Goal: Register for event/course

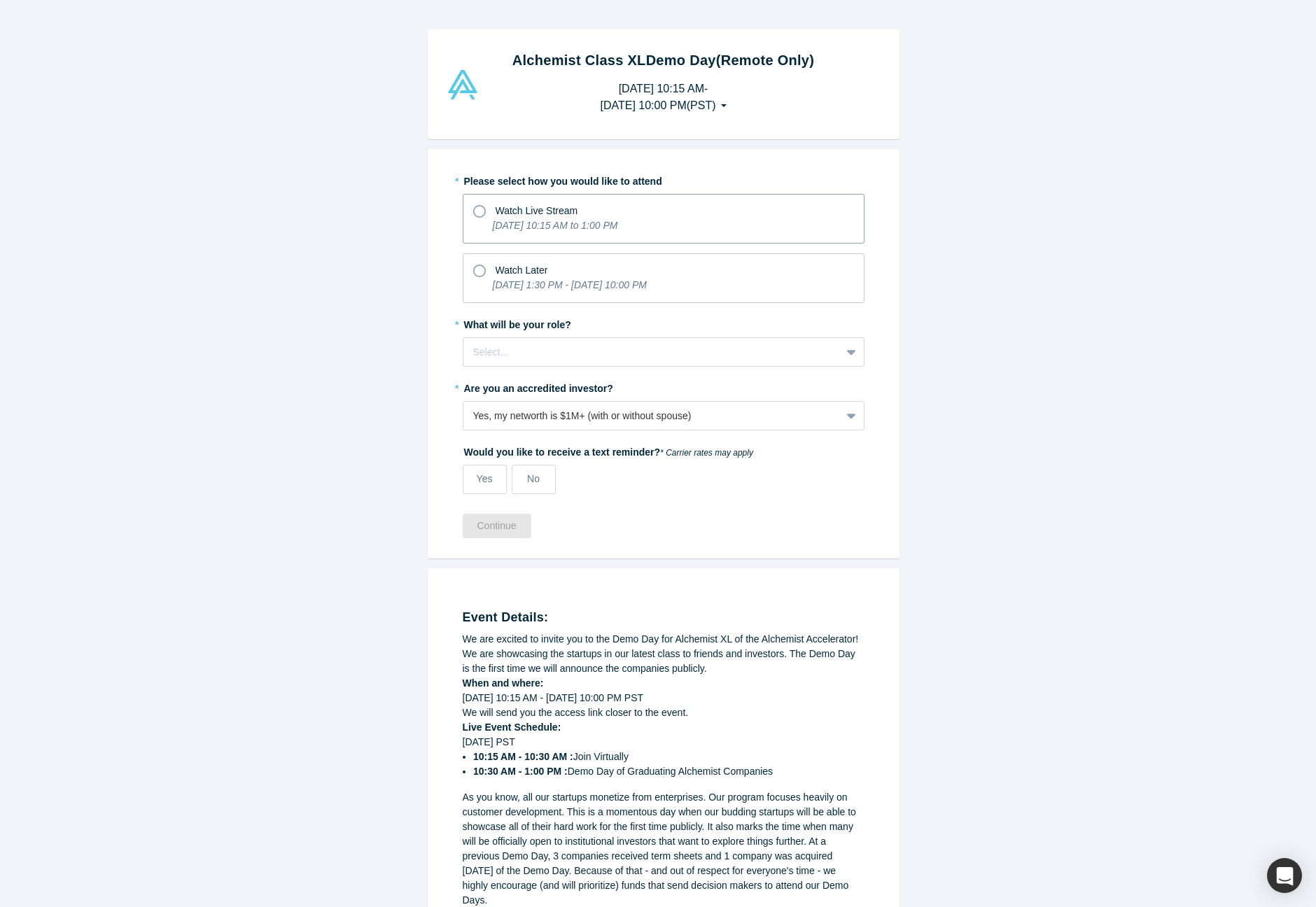
click at [513, 217] on div "Watch Live Stream" at bounding box center [537, 211] width 82 height 15
click at [0, 0] on input "Watch Live Stream [DATE] 10:15 AM to 1:00 PM" at bounding box center [0, 0] width 0 height 0
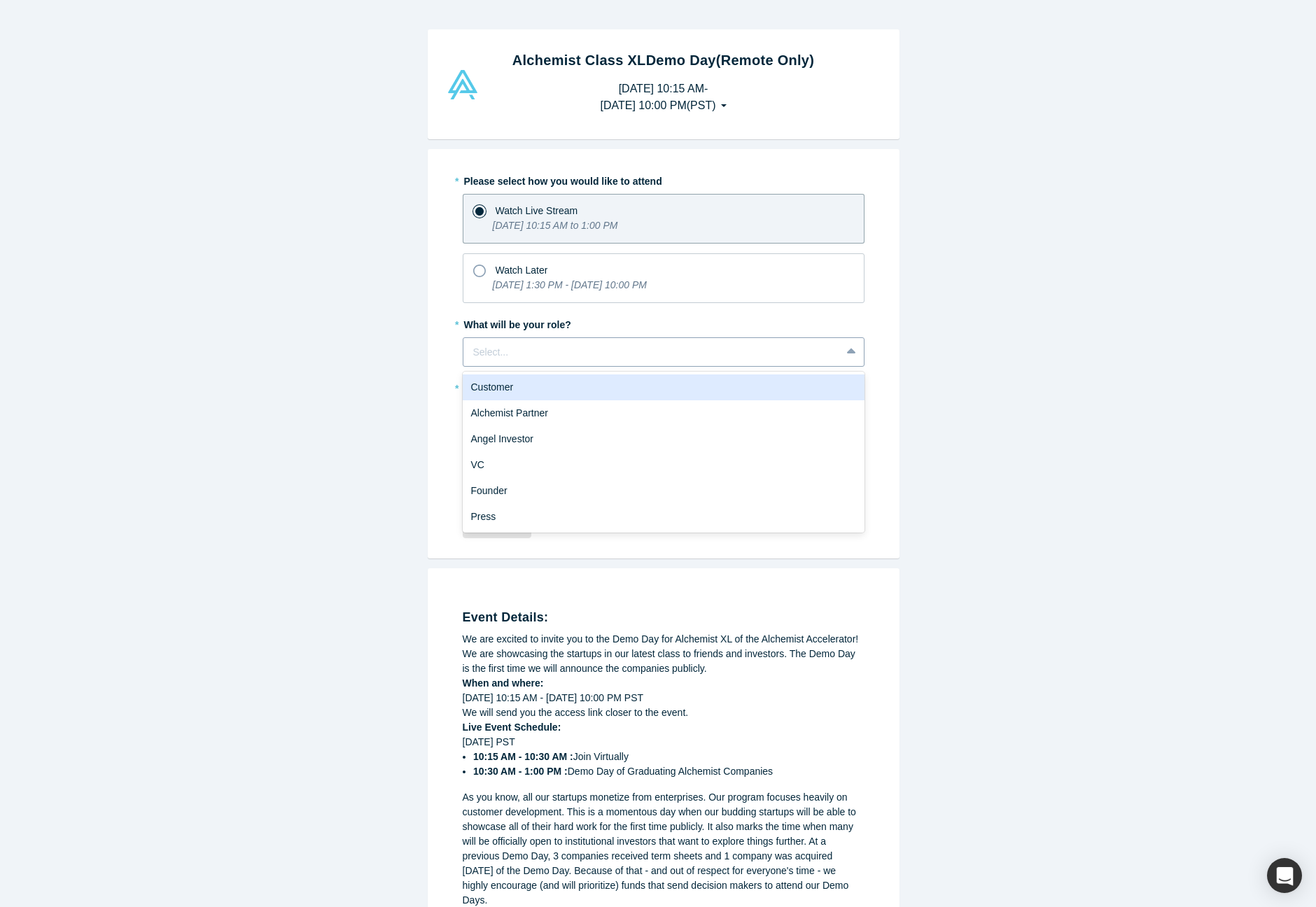
click at [522, 356] on div at bounding box center [652, 353] width 358 height 18
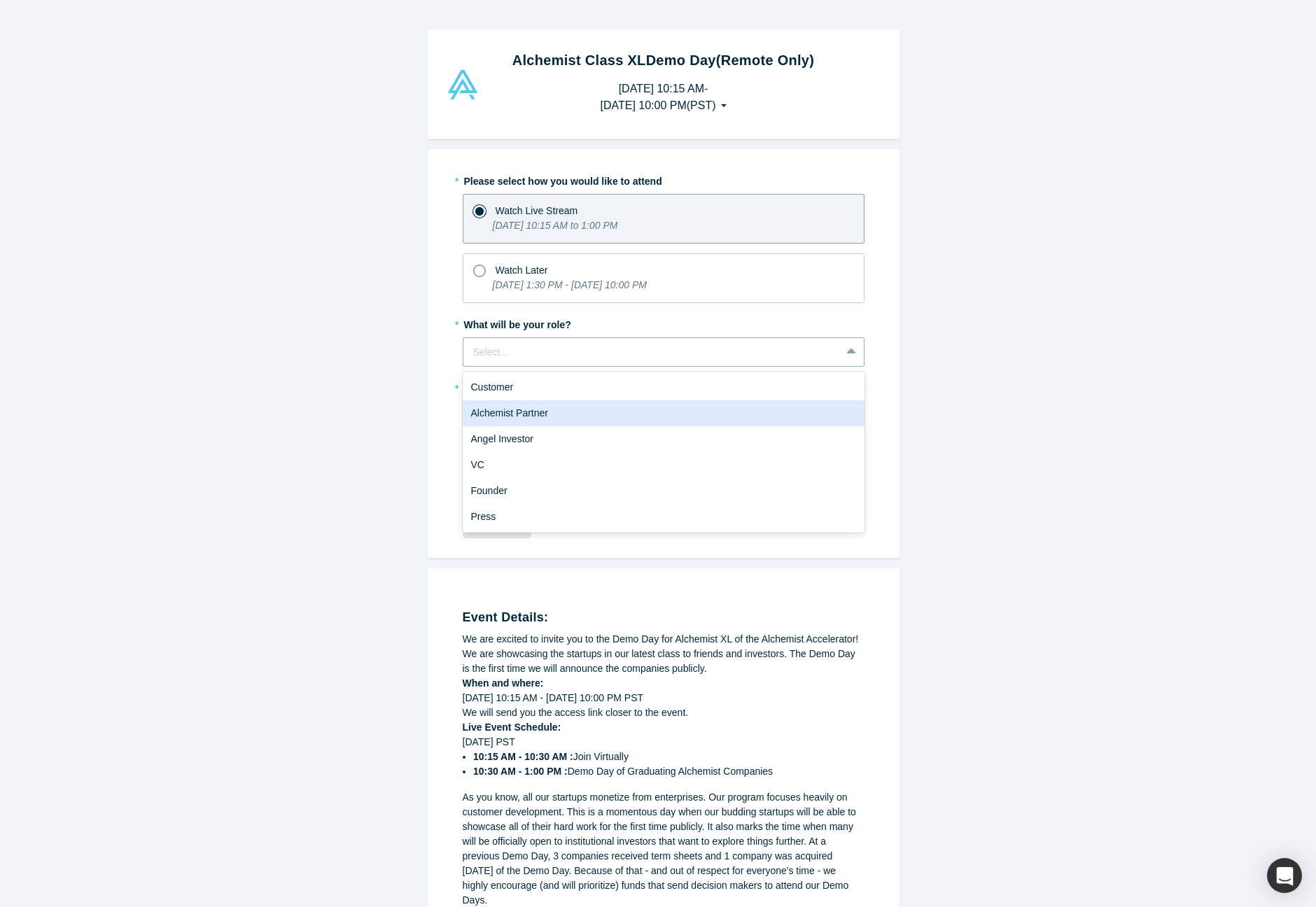
click at [558, 415] on div "Alchemist Partner" at bounding box center [664, 413] width 402 height 26
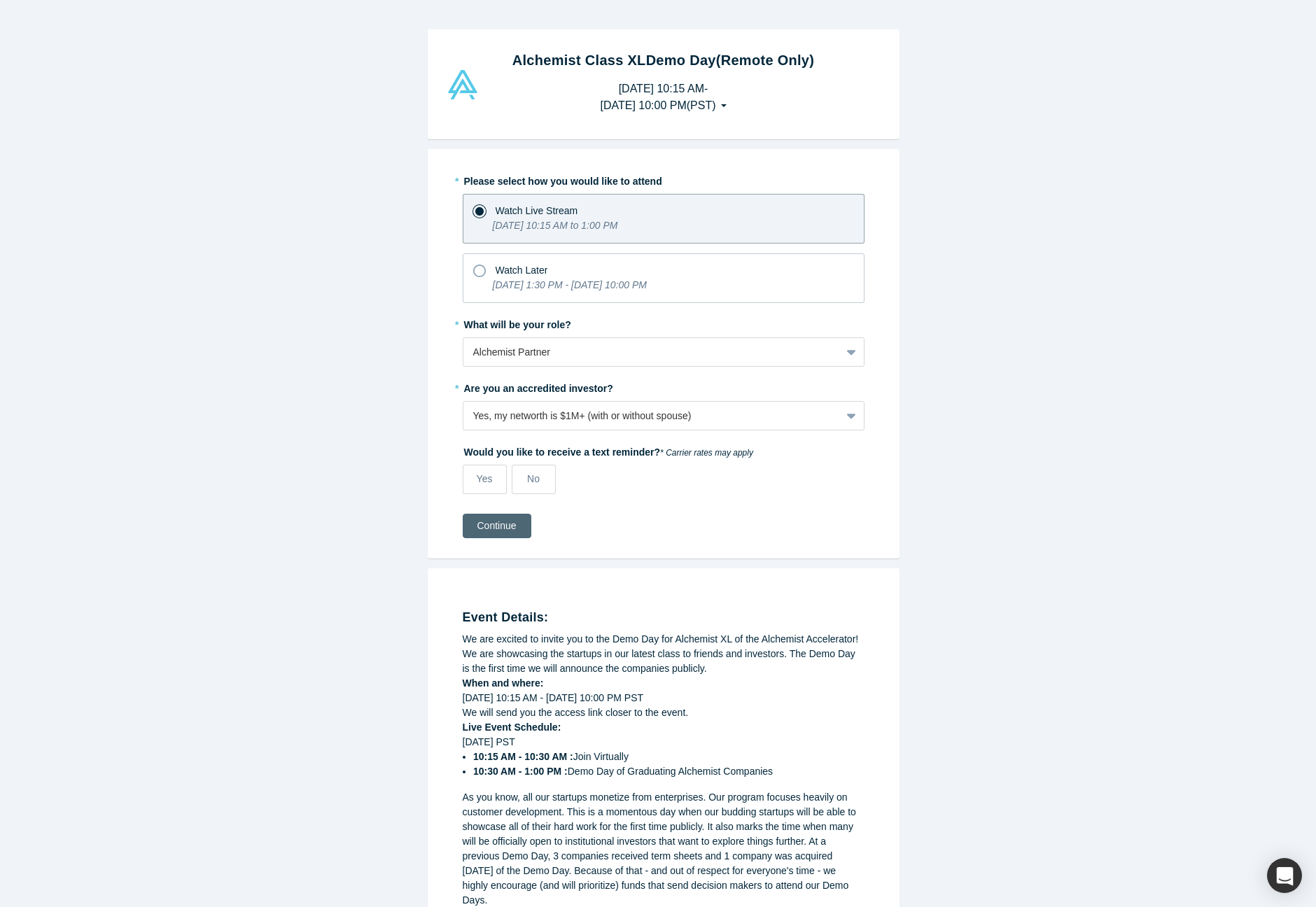
click at [496, 529] on button "Continue" at bounding box center [497, 526] width 69 height 25
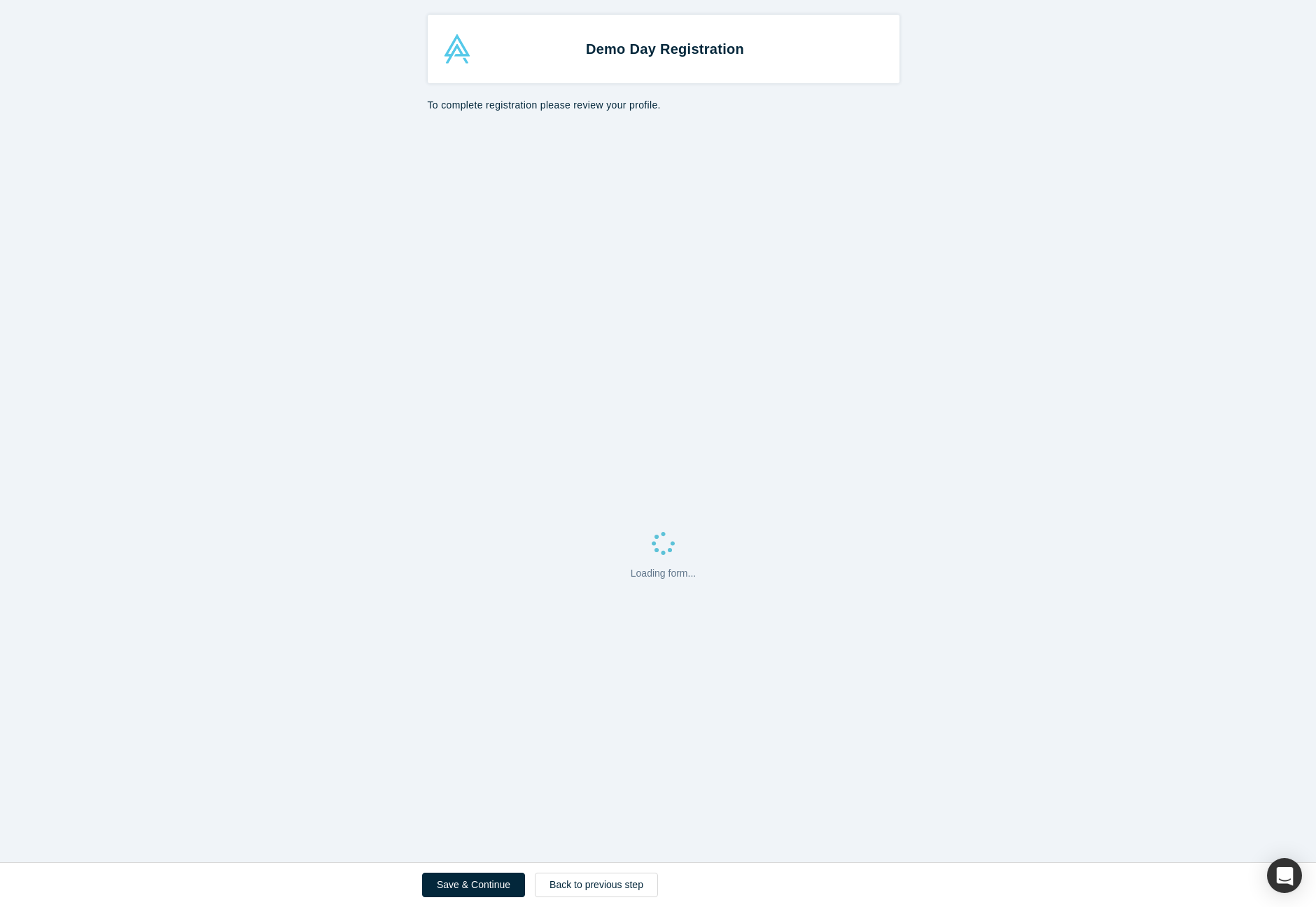
select select "US"
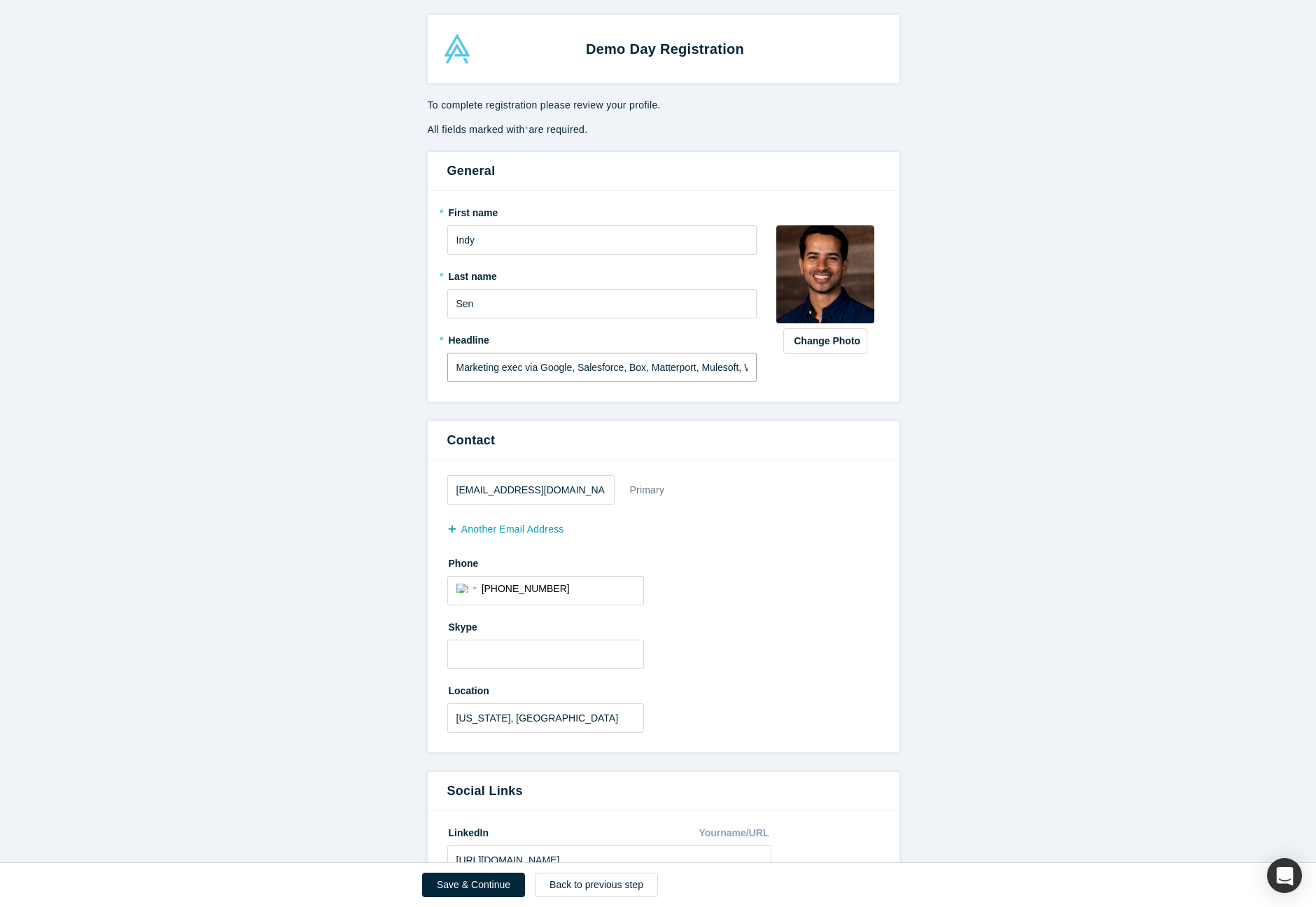
click at [665, 356] on input "Marketing exec via Google, Salesforce, Box, Matterport, Mulesoft, WeWork" at bounding box center [602, 368] width 310 height 30
click at [470, 367] on input "Marketing exec via Google, Salesforce, Box, Matterport, Mulesoft, WeWork" at bounding box center [602, 368] width 310 height 30
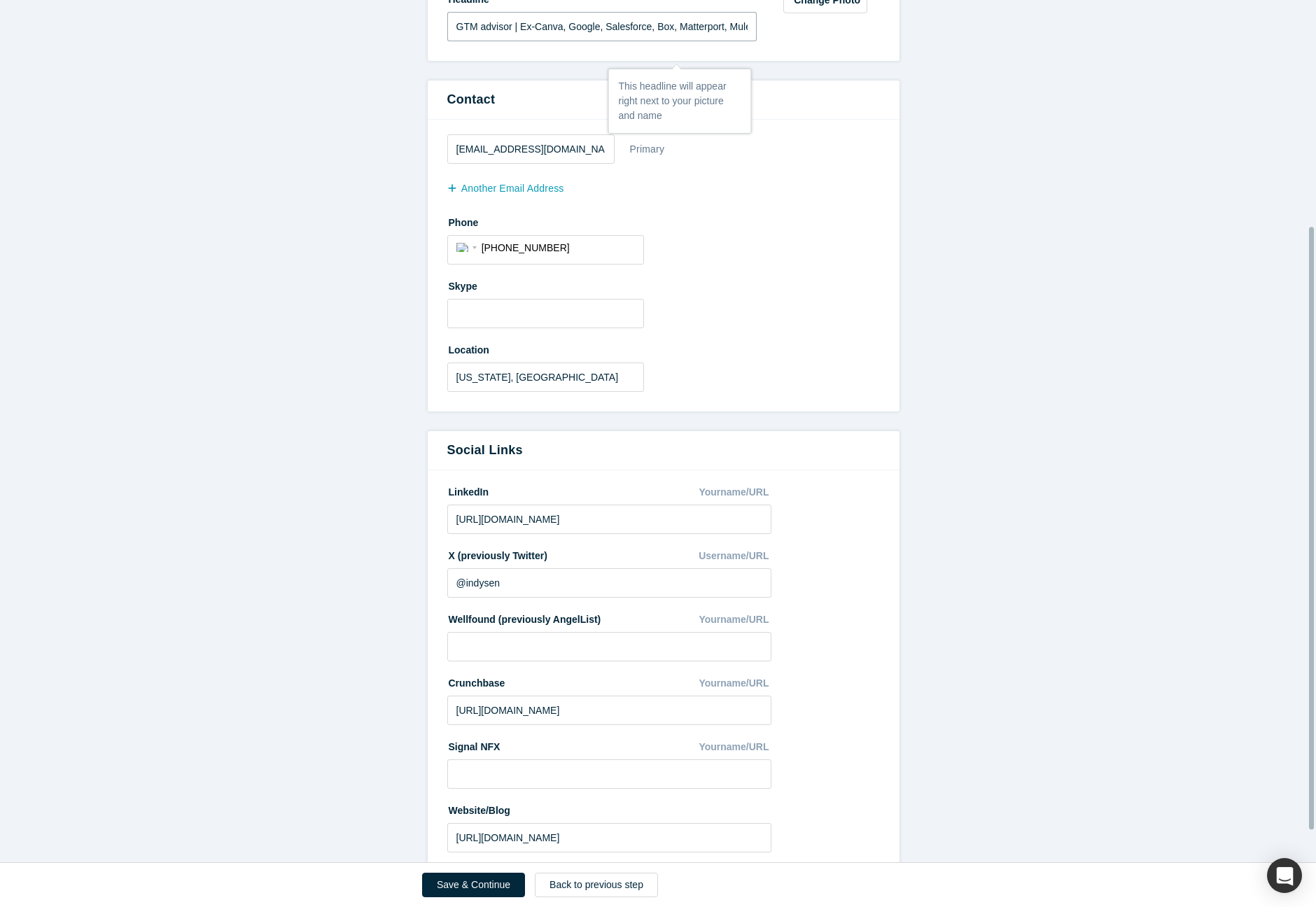
scroll to position [368, 0]
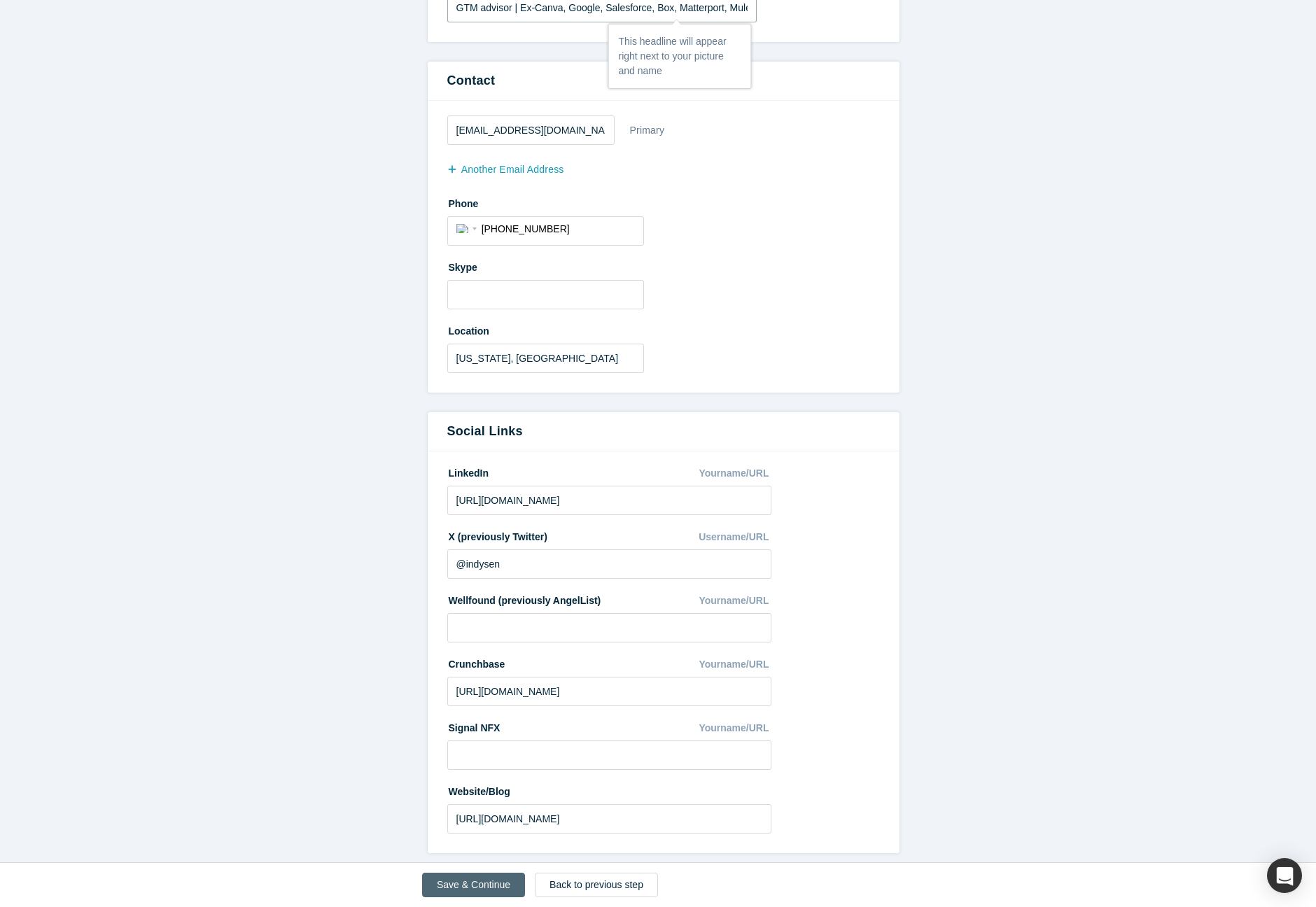
type input "GTM advisor | Ex-Canva, Google, Salesforce, Box, Matterport, Mulesoft, WeWork"
click at [490, 880] on button "Save & Continue" at bounding box center [474, 884] width 103 height 25
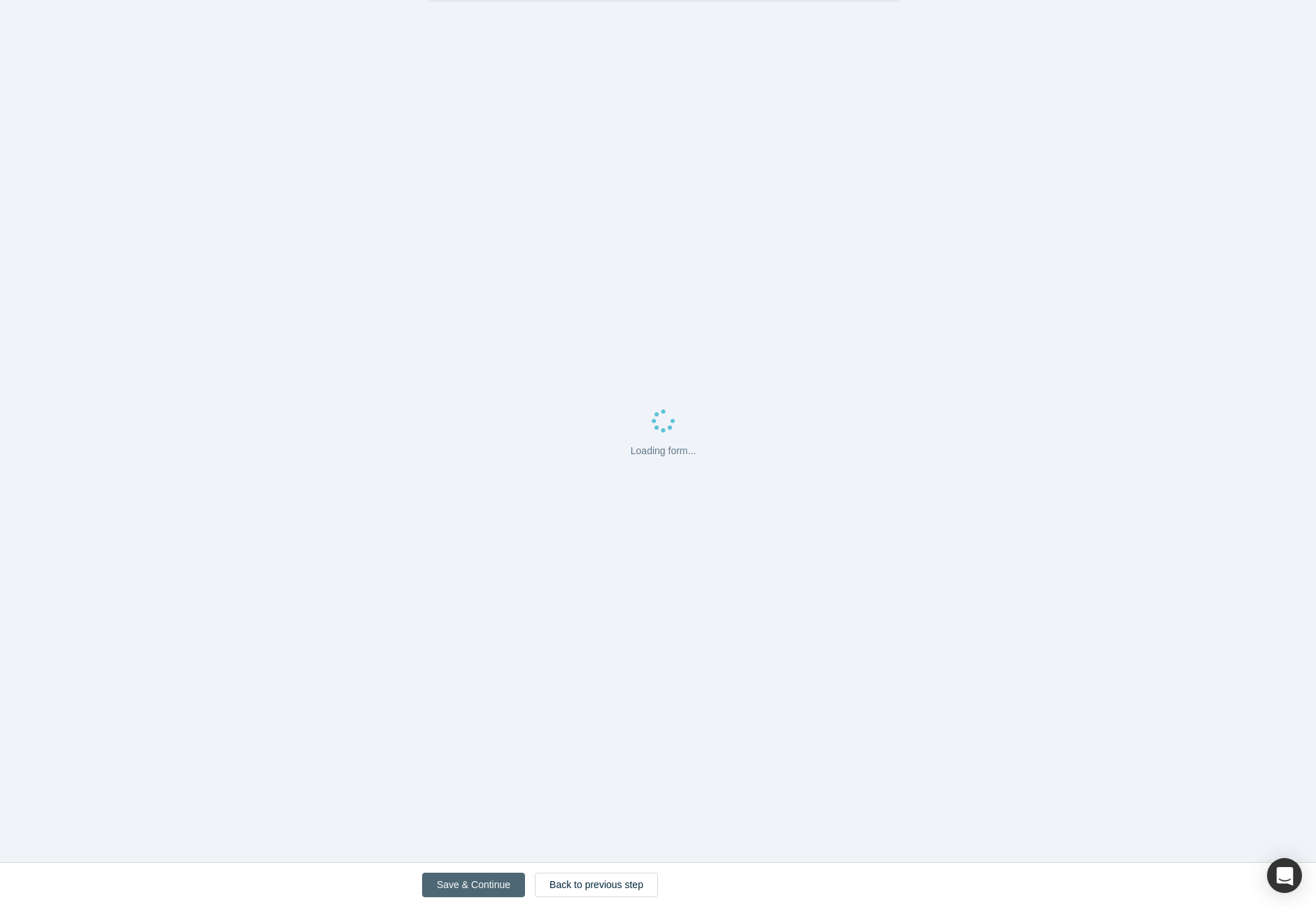
scroll to position [0, 0]
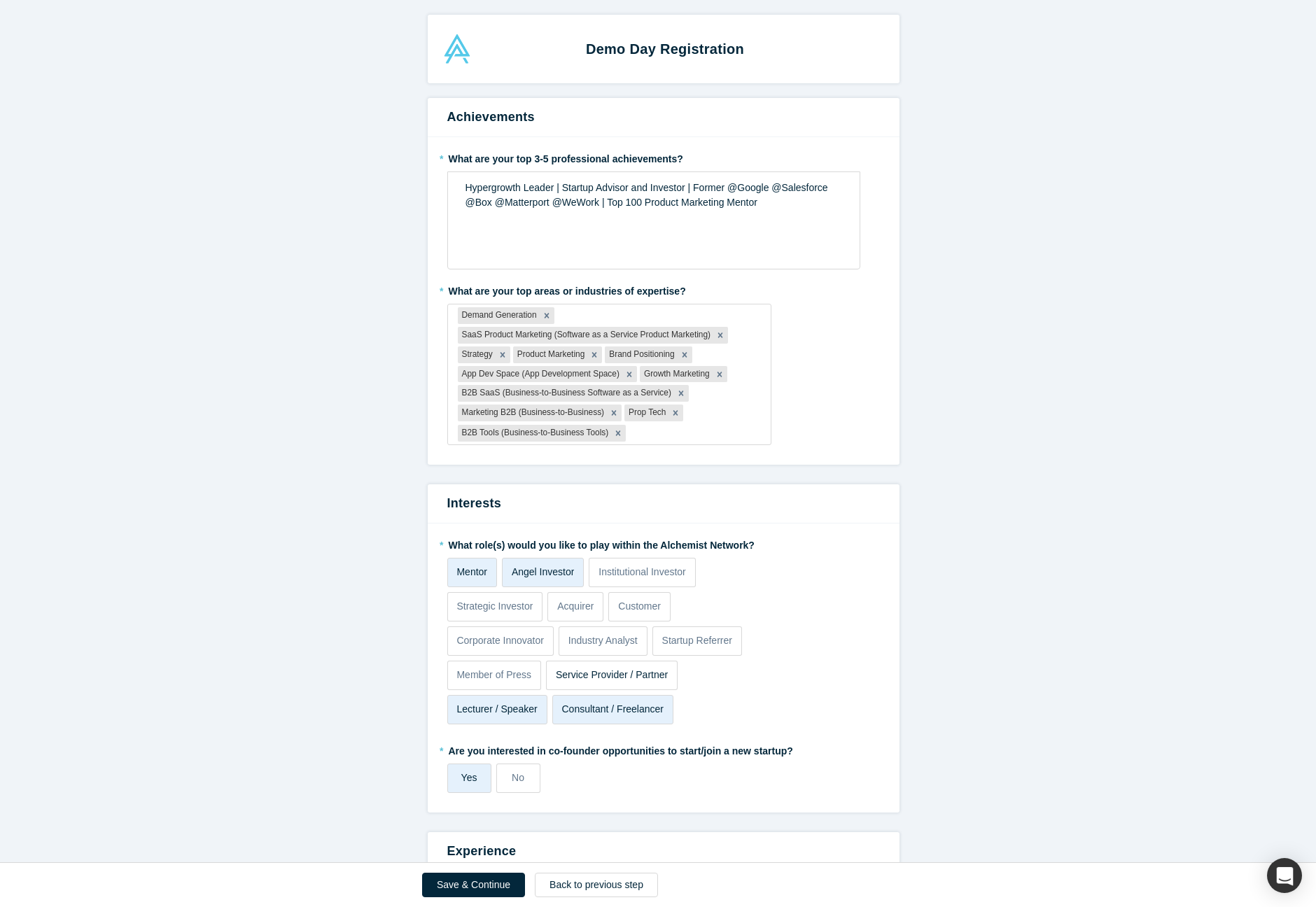
click at [606, 677] on p "Service Provider / Partner" at bounding box center [611, 675] width 112 height 15
click at [0, 0] on input "Service Provider / Partner" at bounding box center [0, 0] width 0 height 0
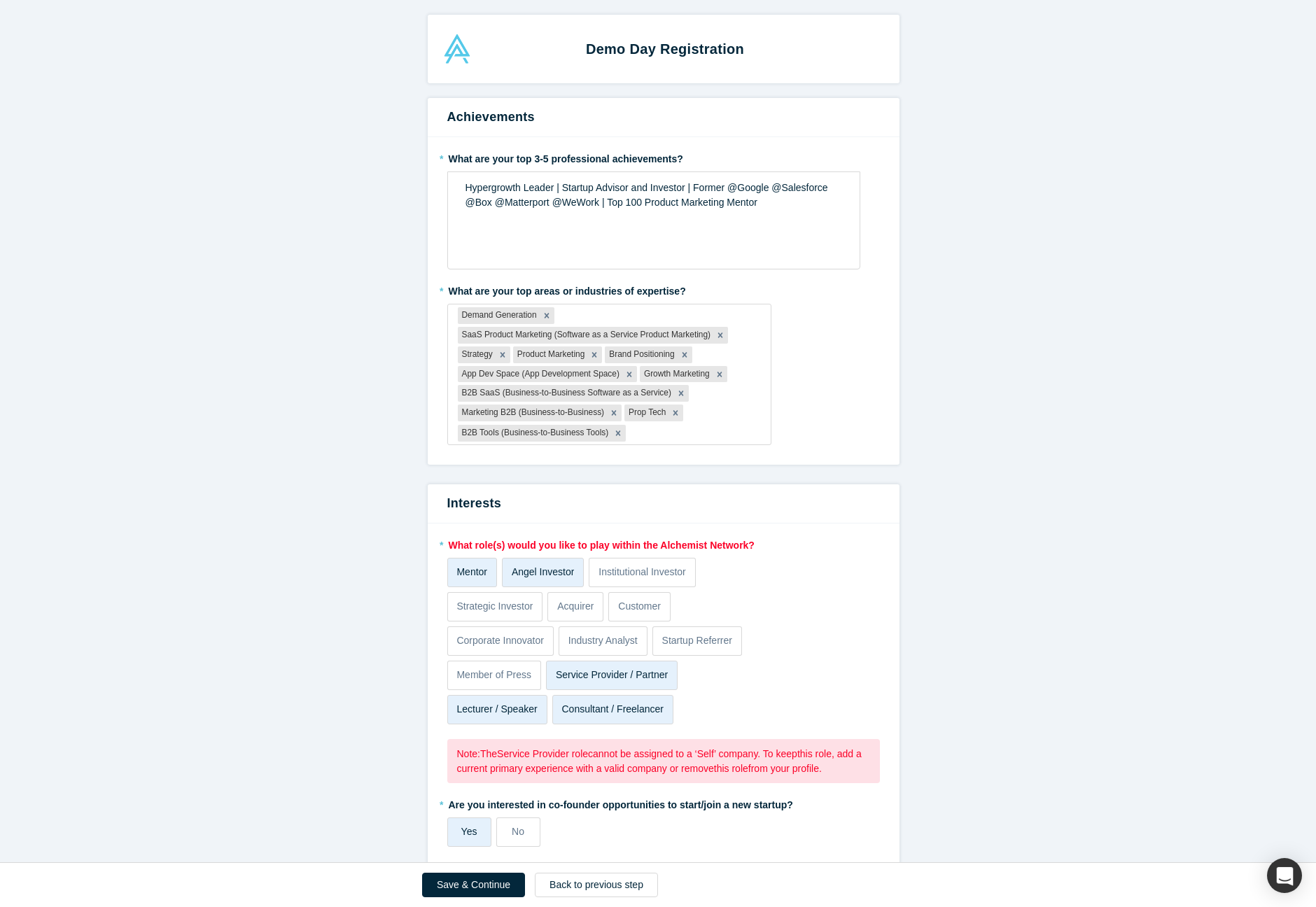
click at [631, 676] on p "Service Provider / Partner" at bounding box center [611, 675] width 112 height 15
click at [0, 0] on input "Service Provider / Partner" at bounding box center [0, 0] width 0 height 0
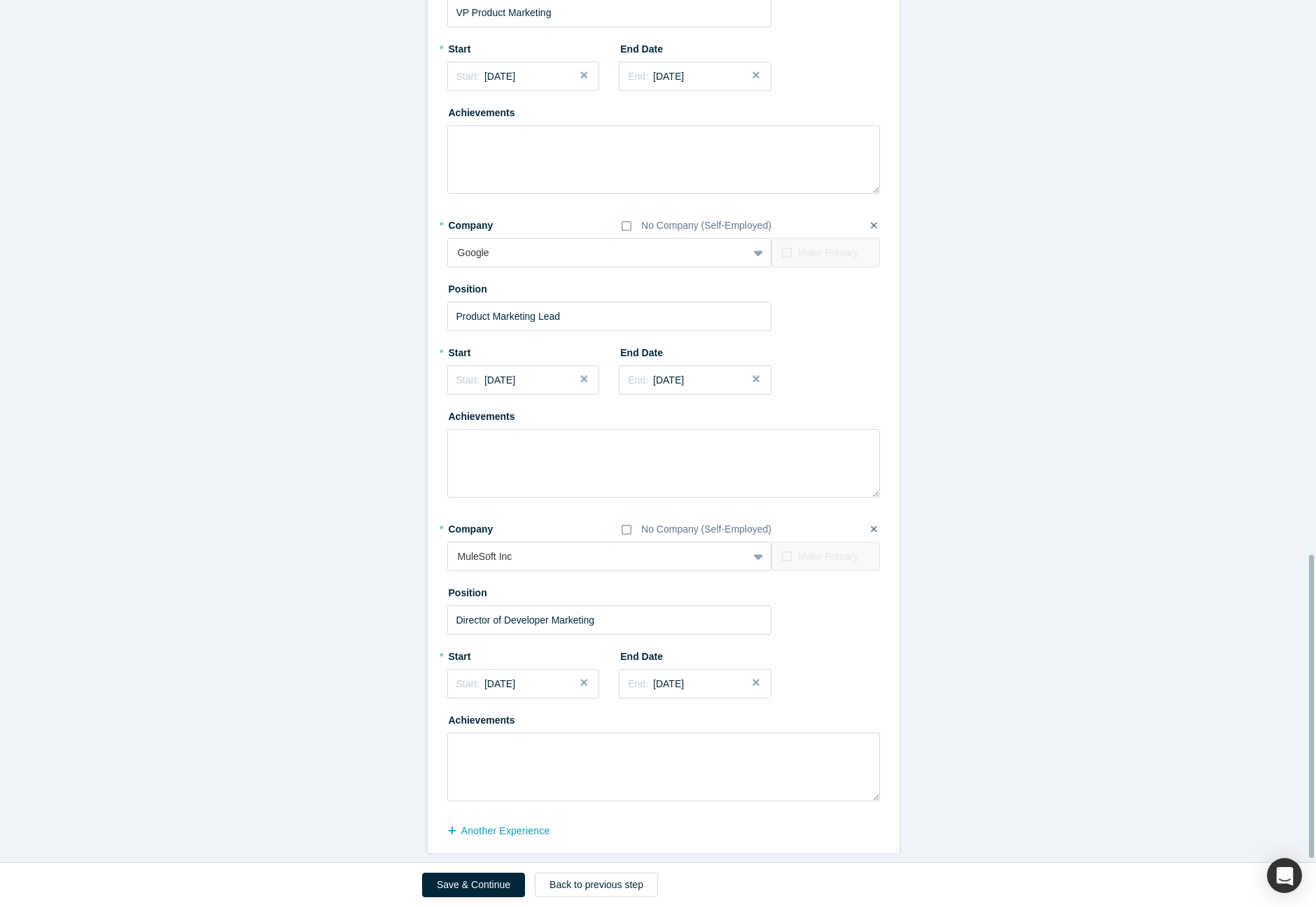
scroll to position [1575, 0]
click at [513, 825] on button "another Experience" at bounding box center [506, 834] width 117 height 25
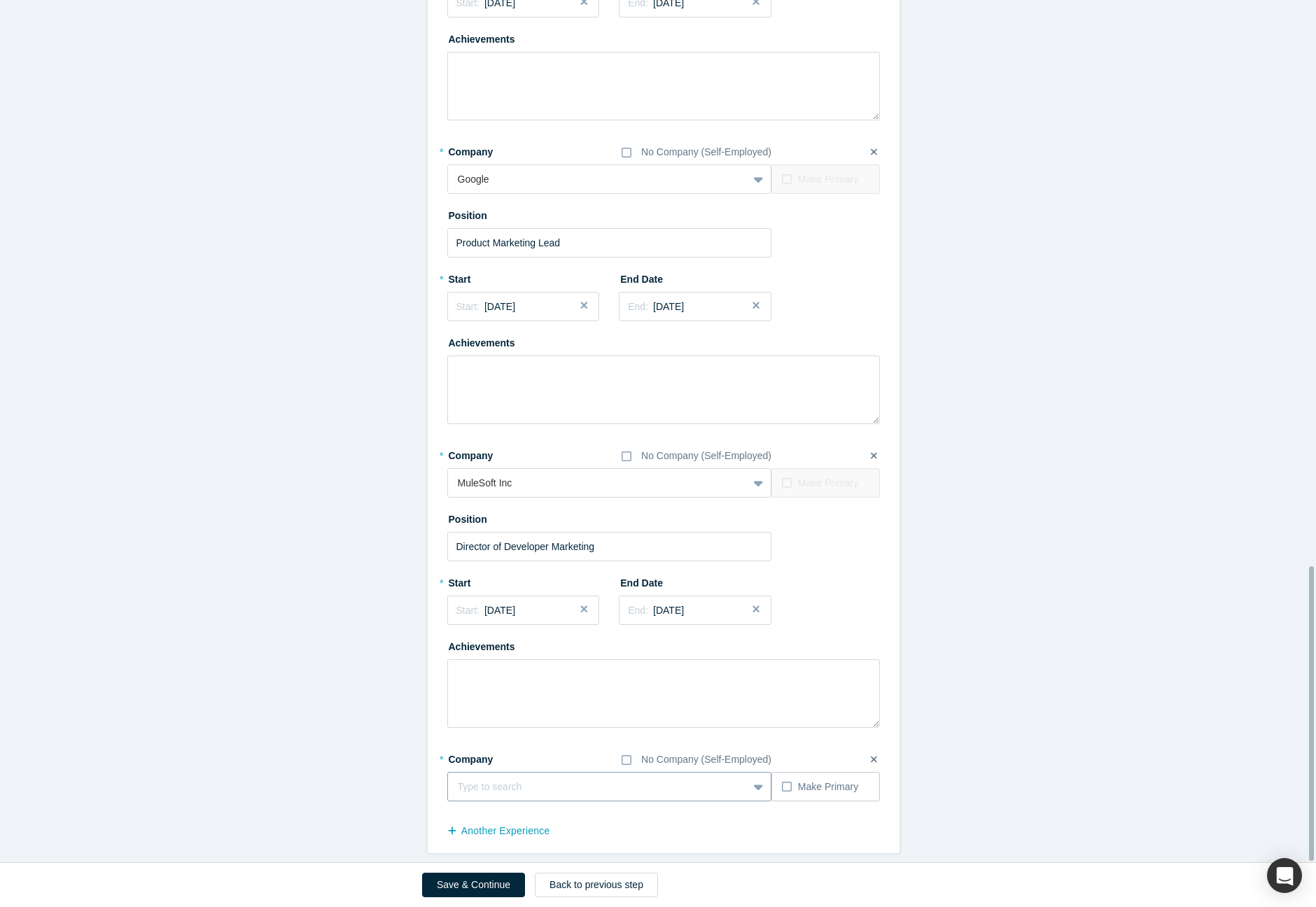
scroll to position [1648, 0]
click at [547, 785] on div at bounding box center [584, 791] width 252 height 18
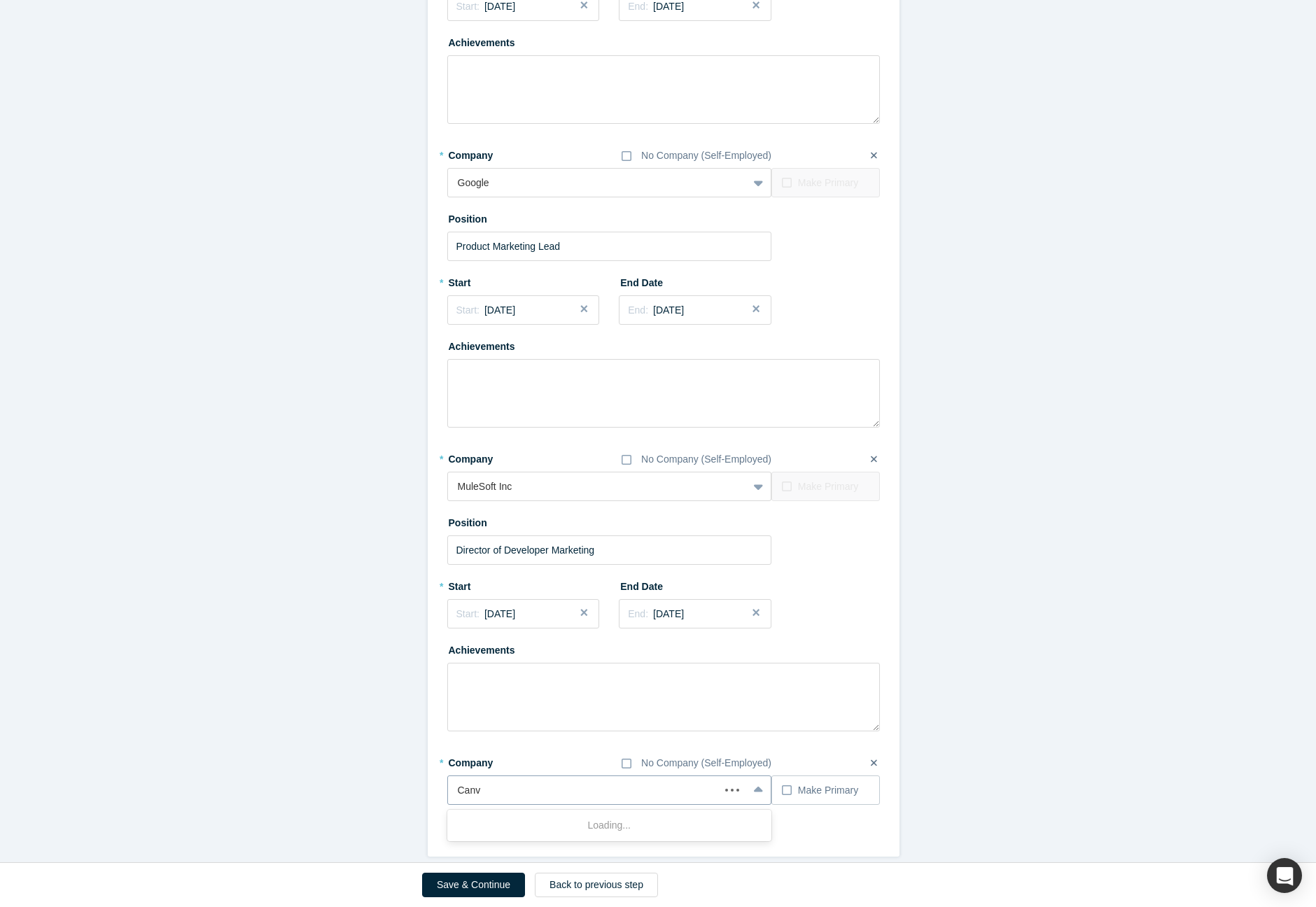
type input "Canva"
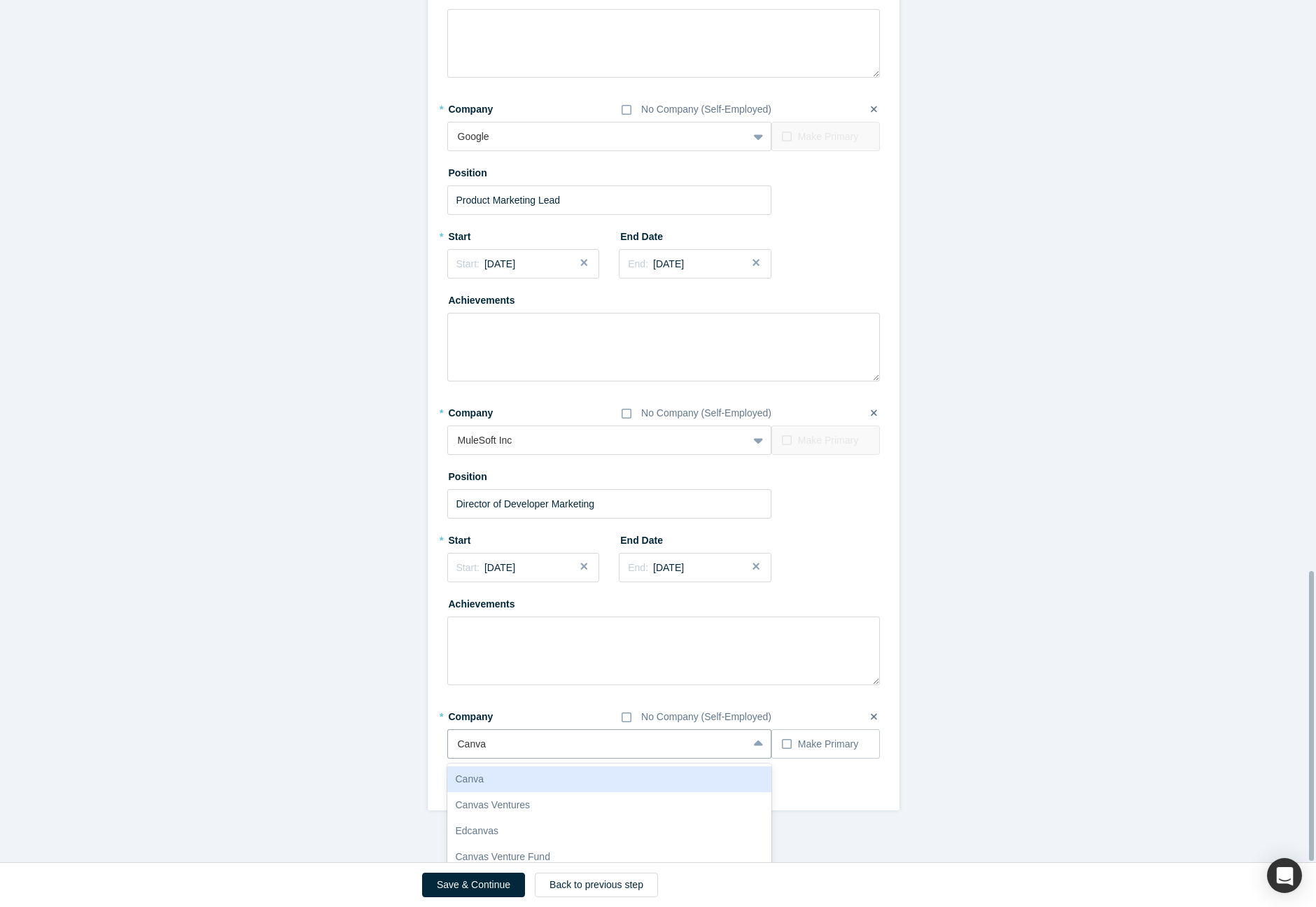
click at [678, 766] on div "Canva" at bounding box center [609, 779] width 325 height 26
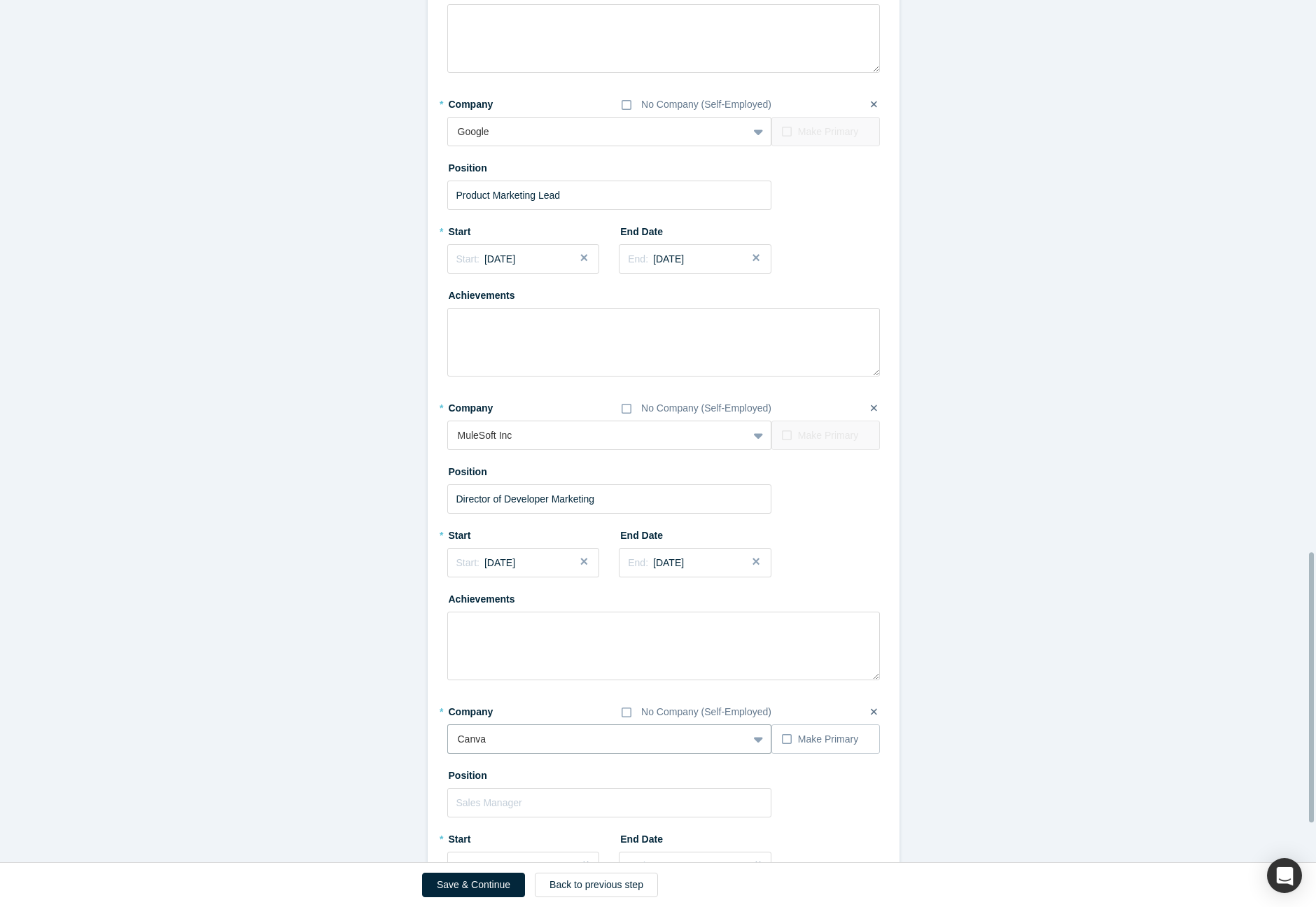
scroll to position [1764, 0]
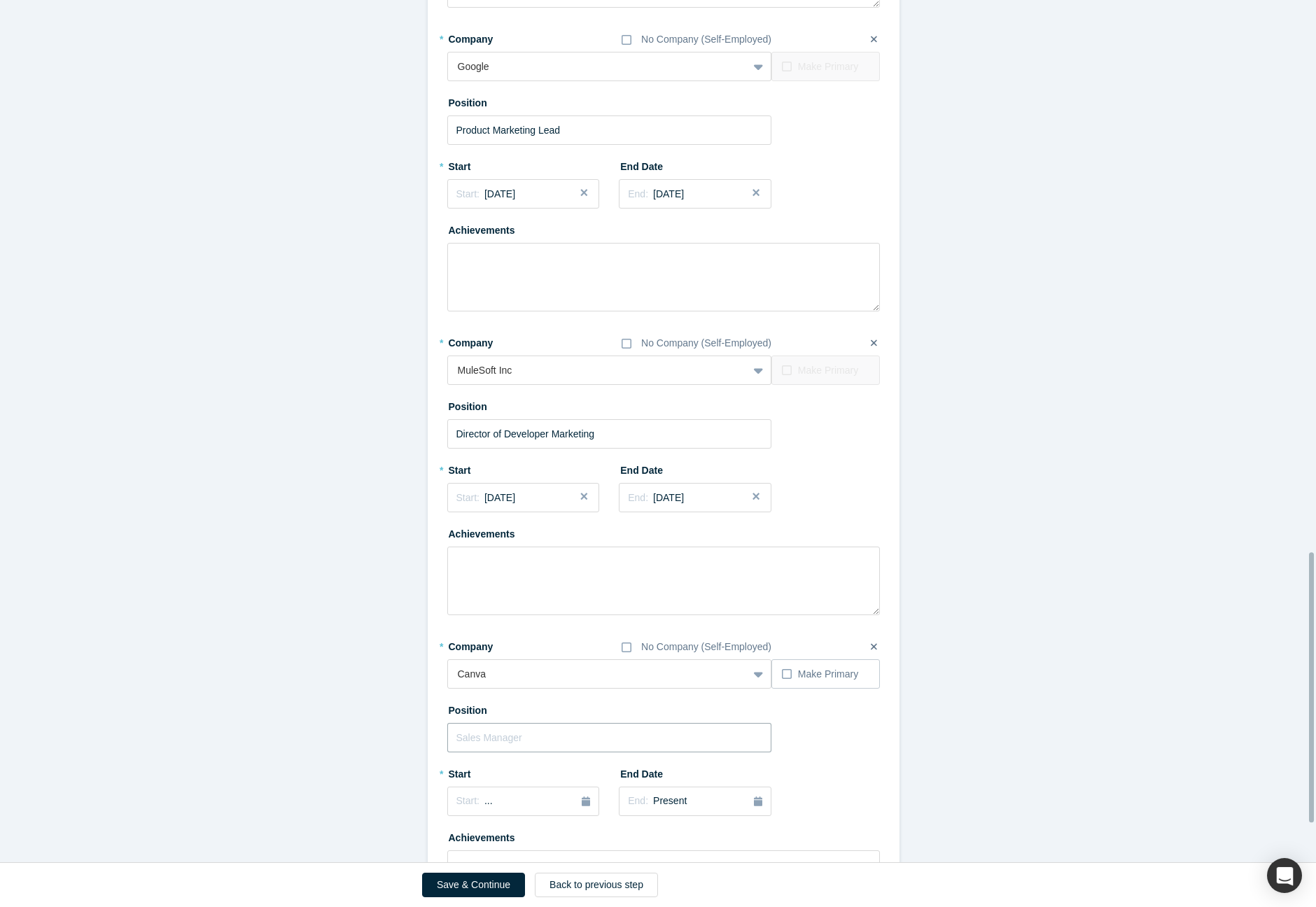
click at [654, 735] on input "text" at bounding box center [609, 738] width 325 height 30
type input "Head of Ecosystem Marketing"
click at [581, 799] on icon "button" at bounding box center [585, 801] width 8 height 10
click at [452, 671] on button "Previous Year" at bounding box center [453, 677] width 14 height 14
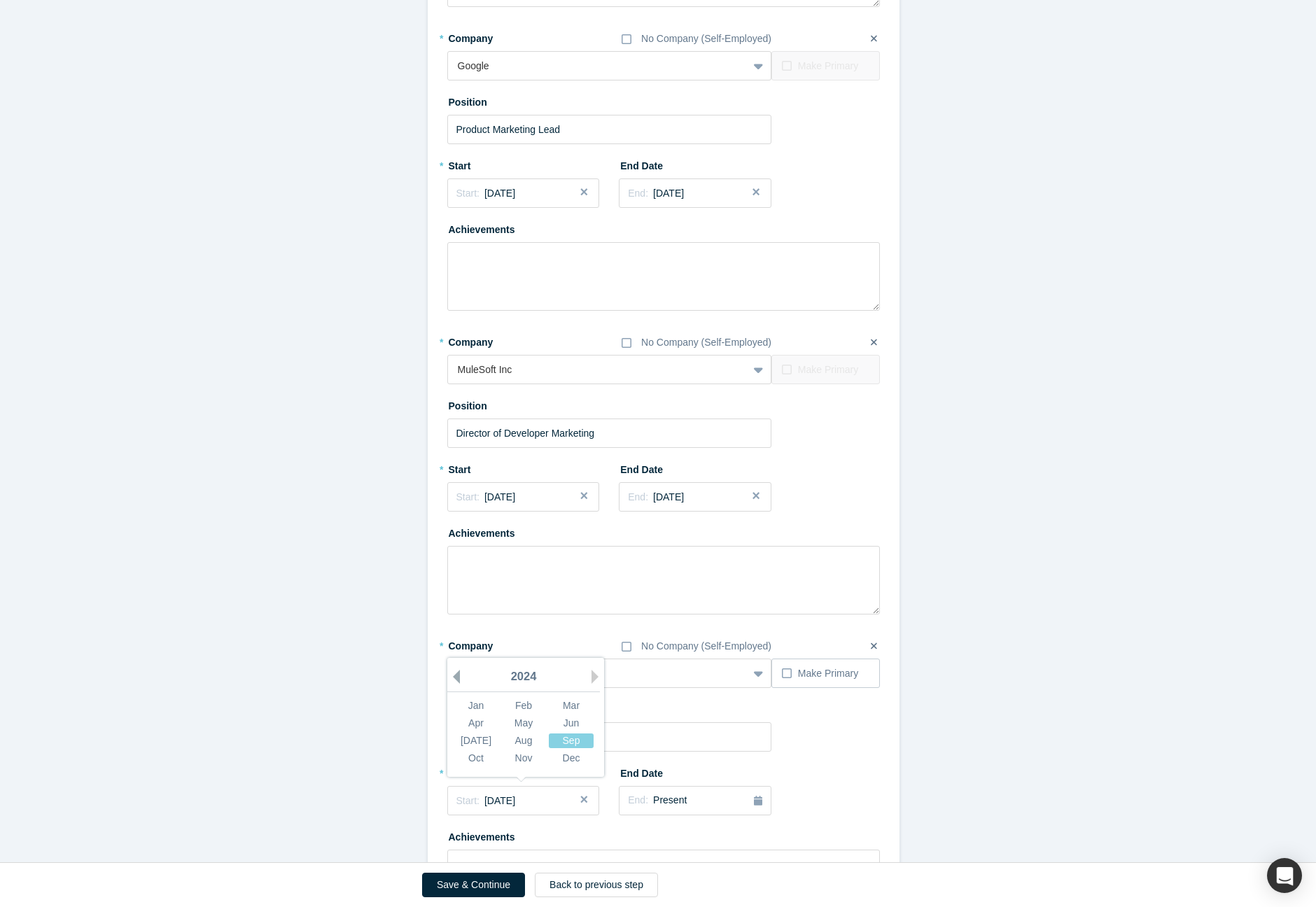
click at [452, 671] on button "Previous Year" at bounding box center [453, 677] width 14 height 14
click at [482, 751] on div "Oct" at bounding box center [475, 758] width 45 height 15
click at [714, 797] on div "End: Present" at bounding box center [695, 800] width 134 height 15
click at [640, 734] on div "[DATE]" at bounding box center [648, 740] width 45 height 15
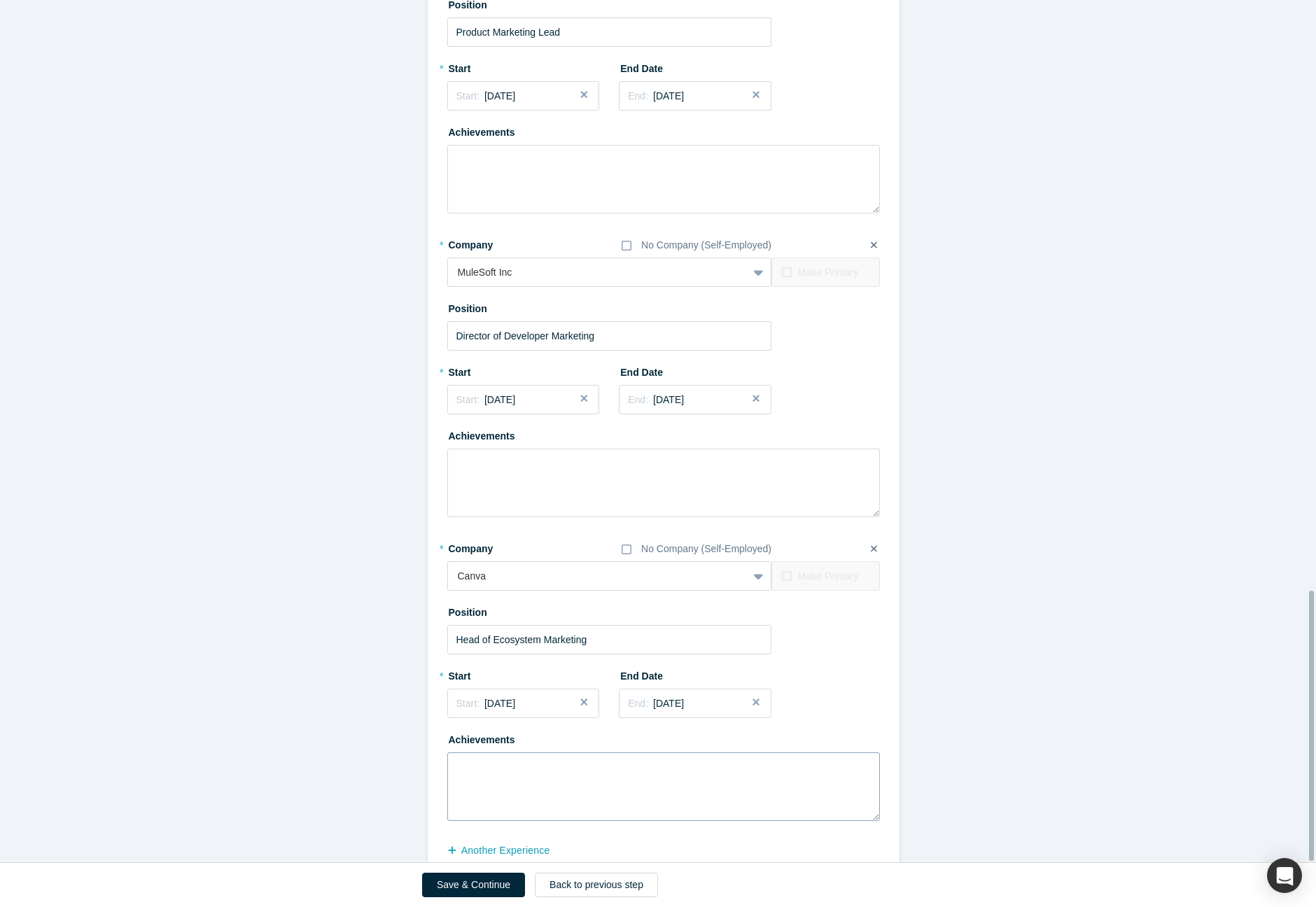
scroll to position [1888, 0]
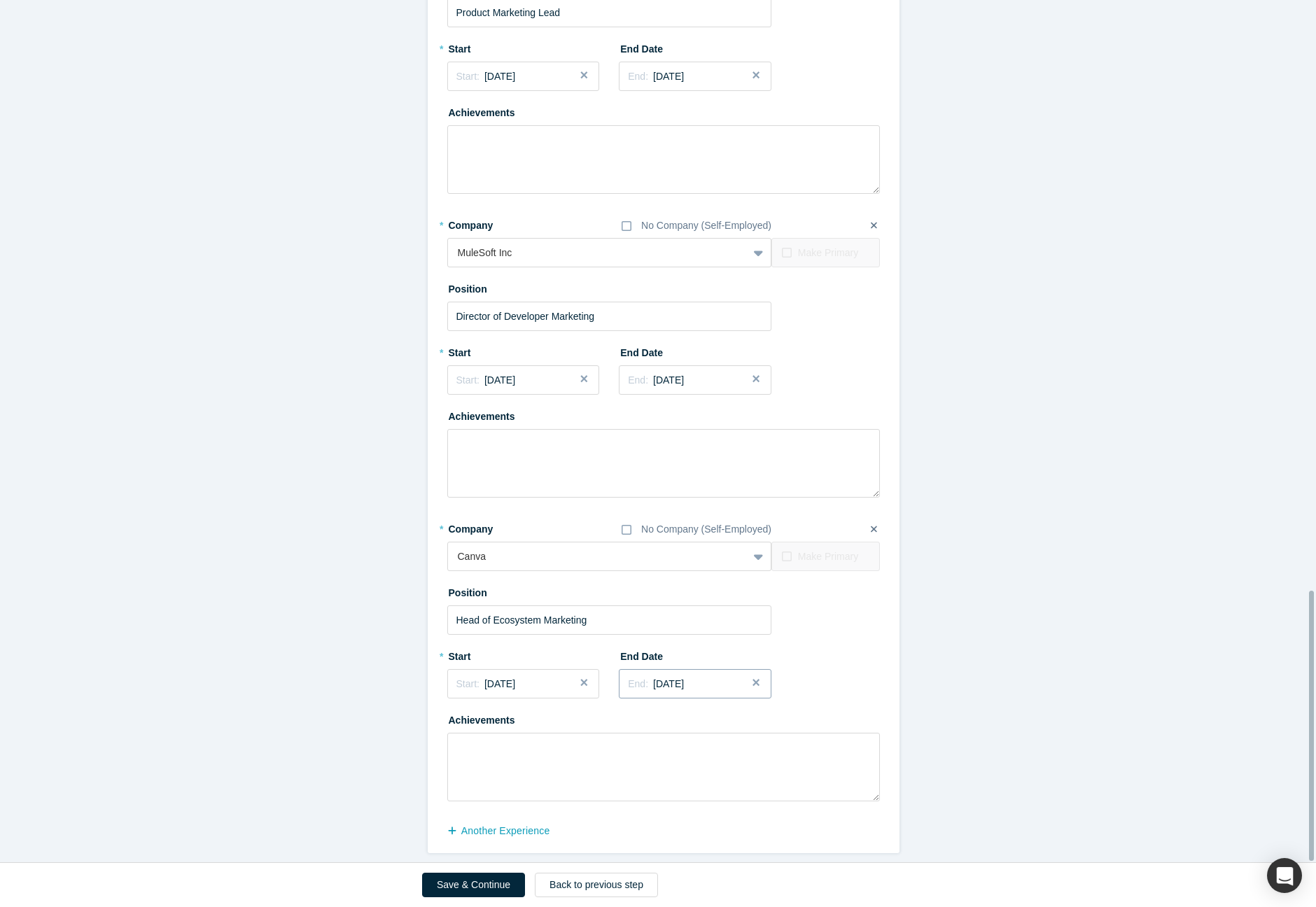
click at [718, 677] on div "End: [DATE]" at bounding box center [695, 683] width 134 height 15
click at [631, 780] on div "[DATE]" at bounding box center [648, 787] width 45 height 15
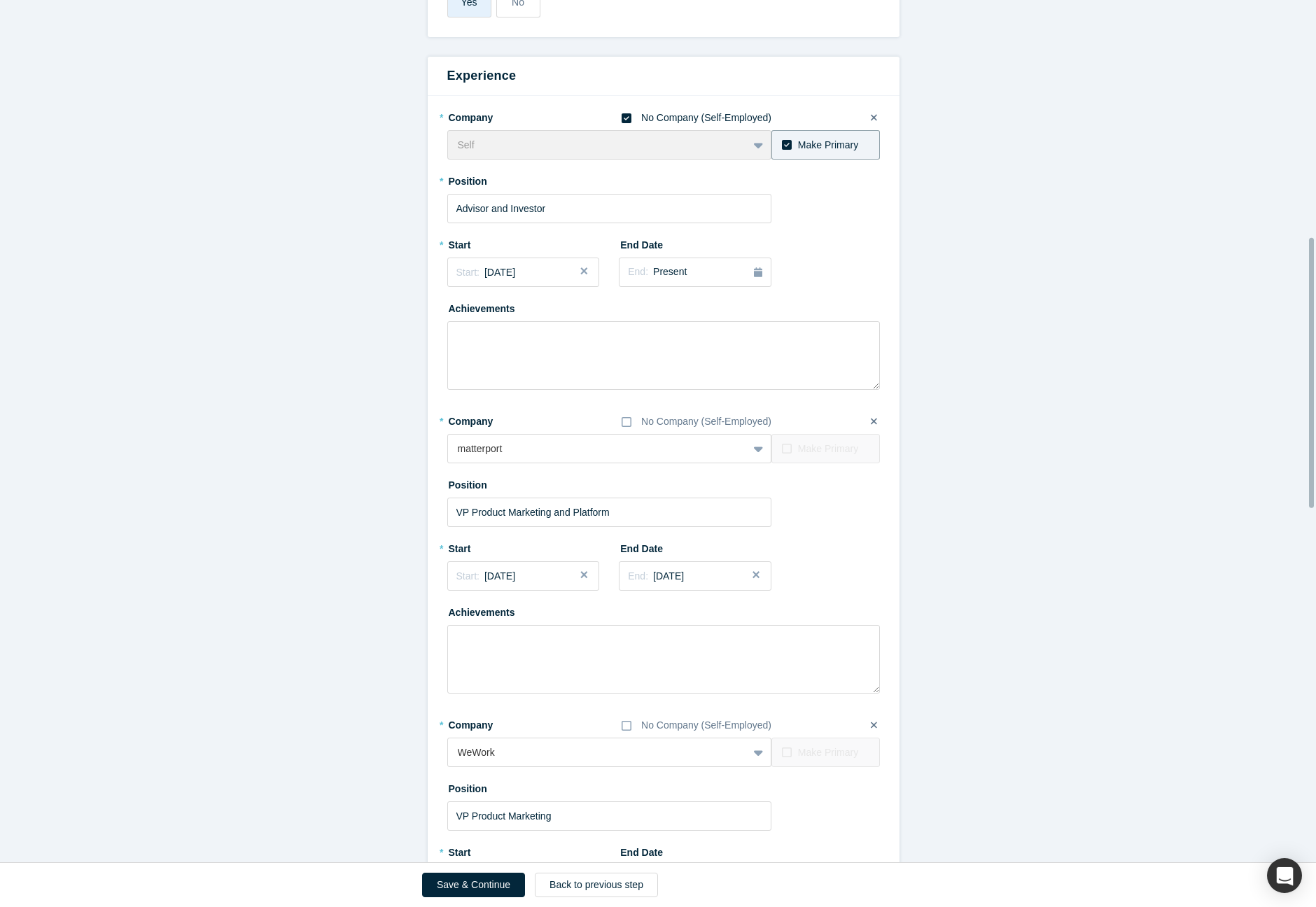
scroll to position [699, 0]
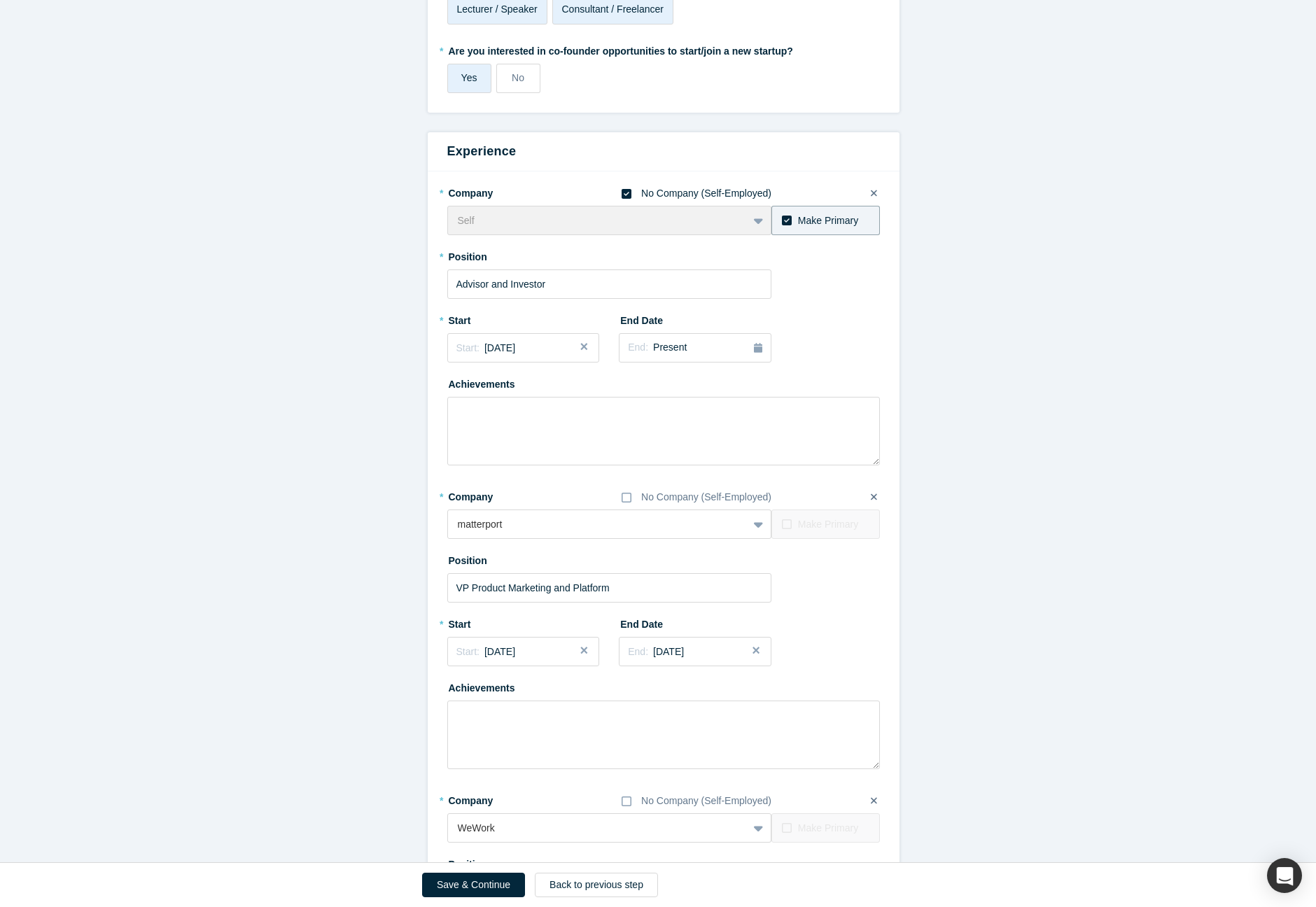
click at [578, 344] on button "Close" at bounding box center [588, 348] width 21 height 30
click at [485, 344] on span "..." at bounding box center [489, 347] width 8 height 11
click at [462, 446] on div "[DATE]" at bounding box center [475, 451] width 45 height 15
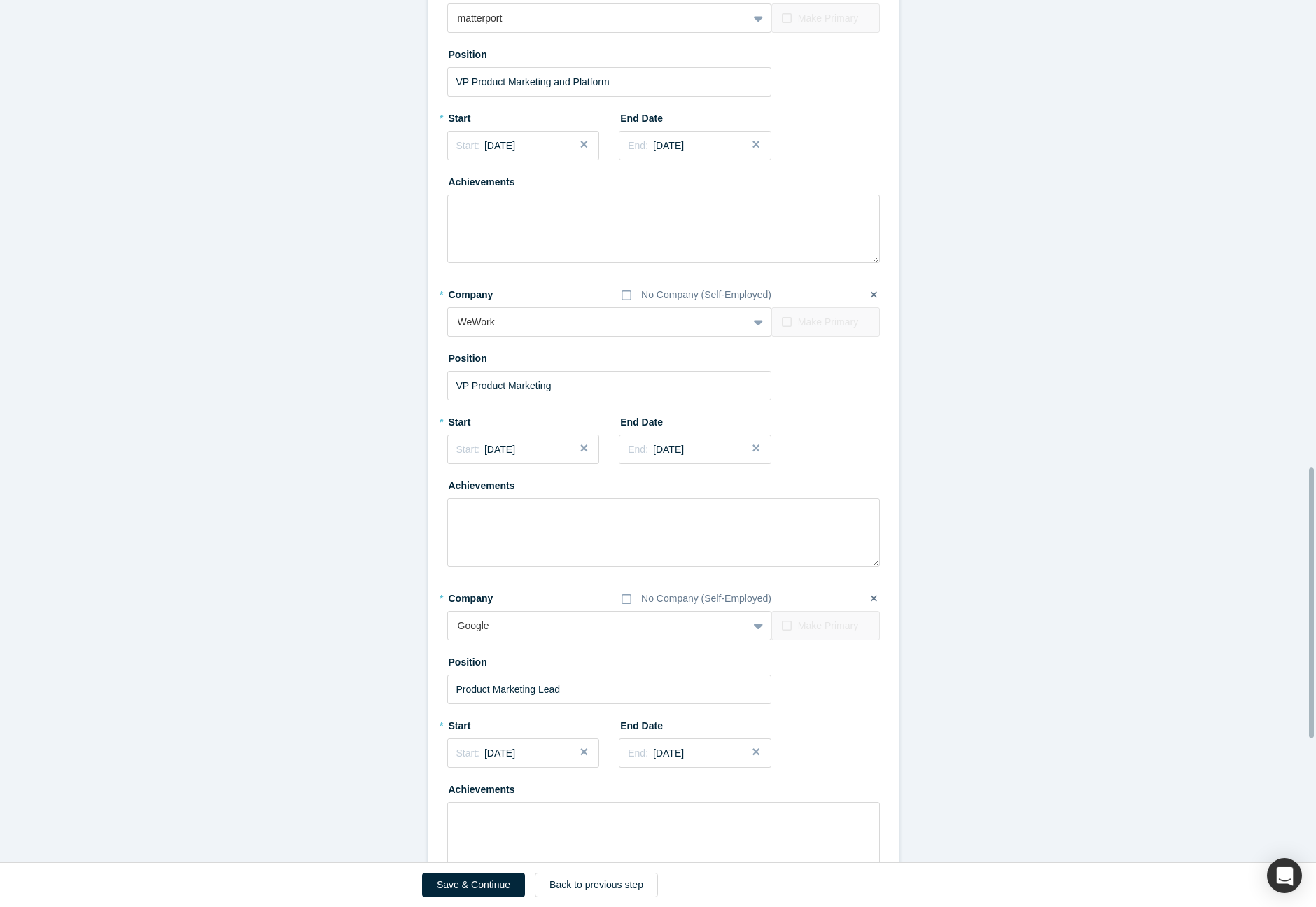
scroll to position [1636, 0]
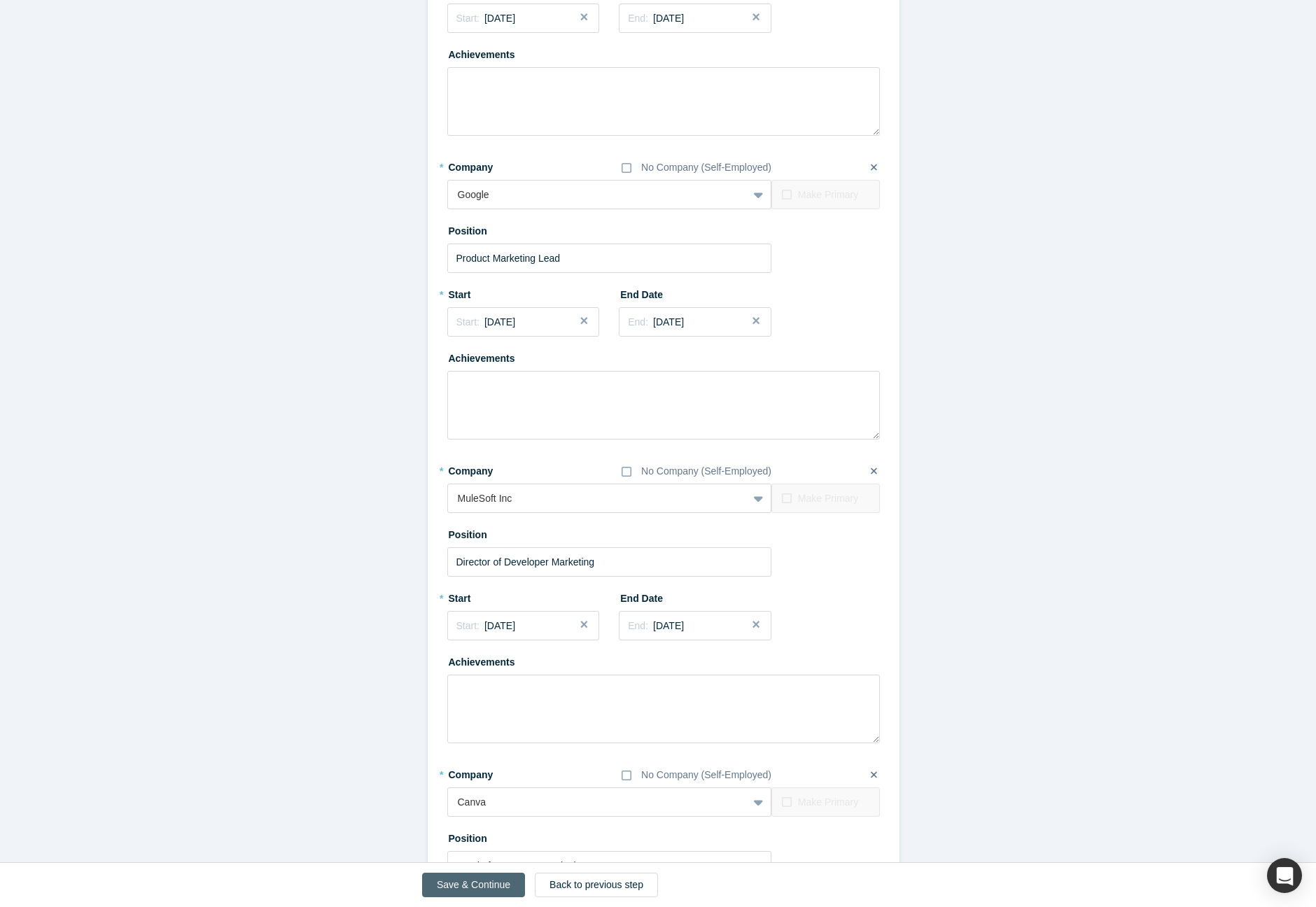
click at [497, 891] on button "Save & Continue" at bounding box center [474, 884] width 103 height 25
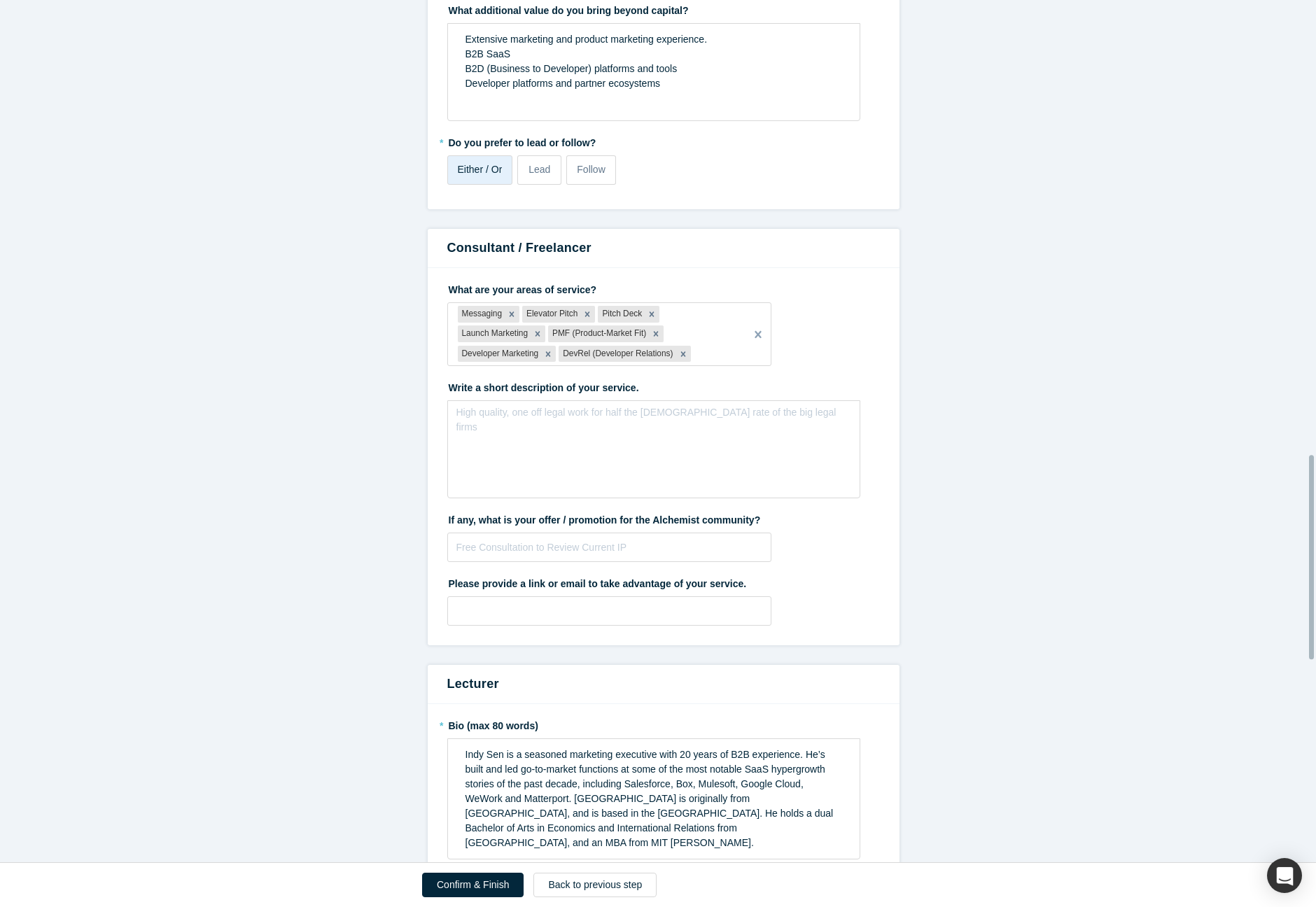
scroll to position [1917, 0]
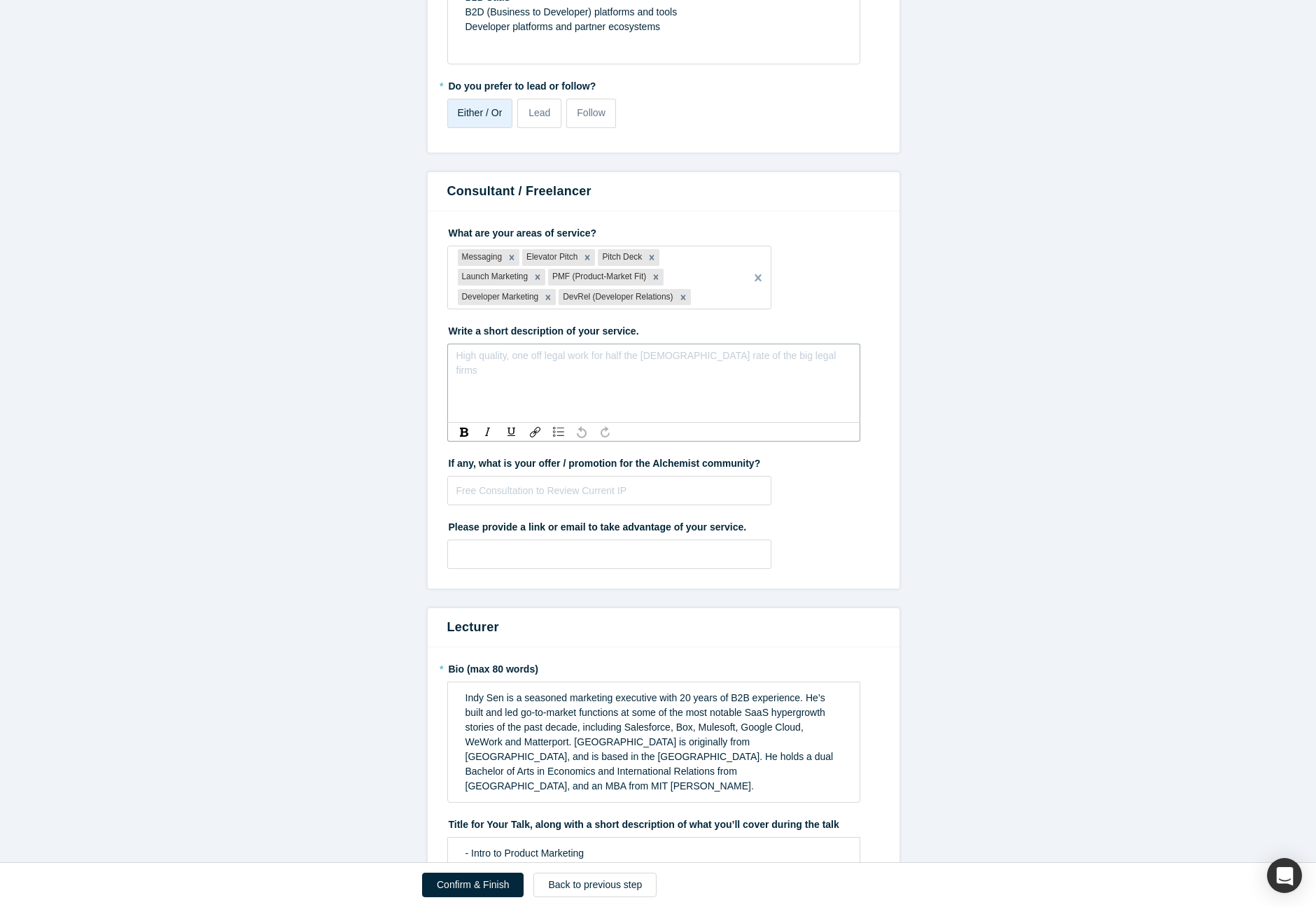
click at [501, 353] on div "rdw-editor" at bounding box center [654, 360] width 378 height 15
click at [503, 357] on div "rdw-editor" at bounding box center [654, 360] width 378 height 15
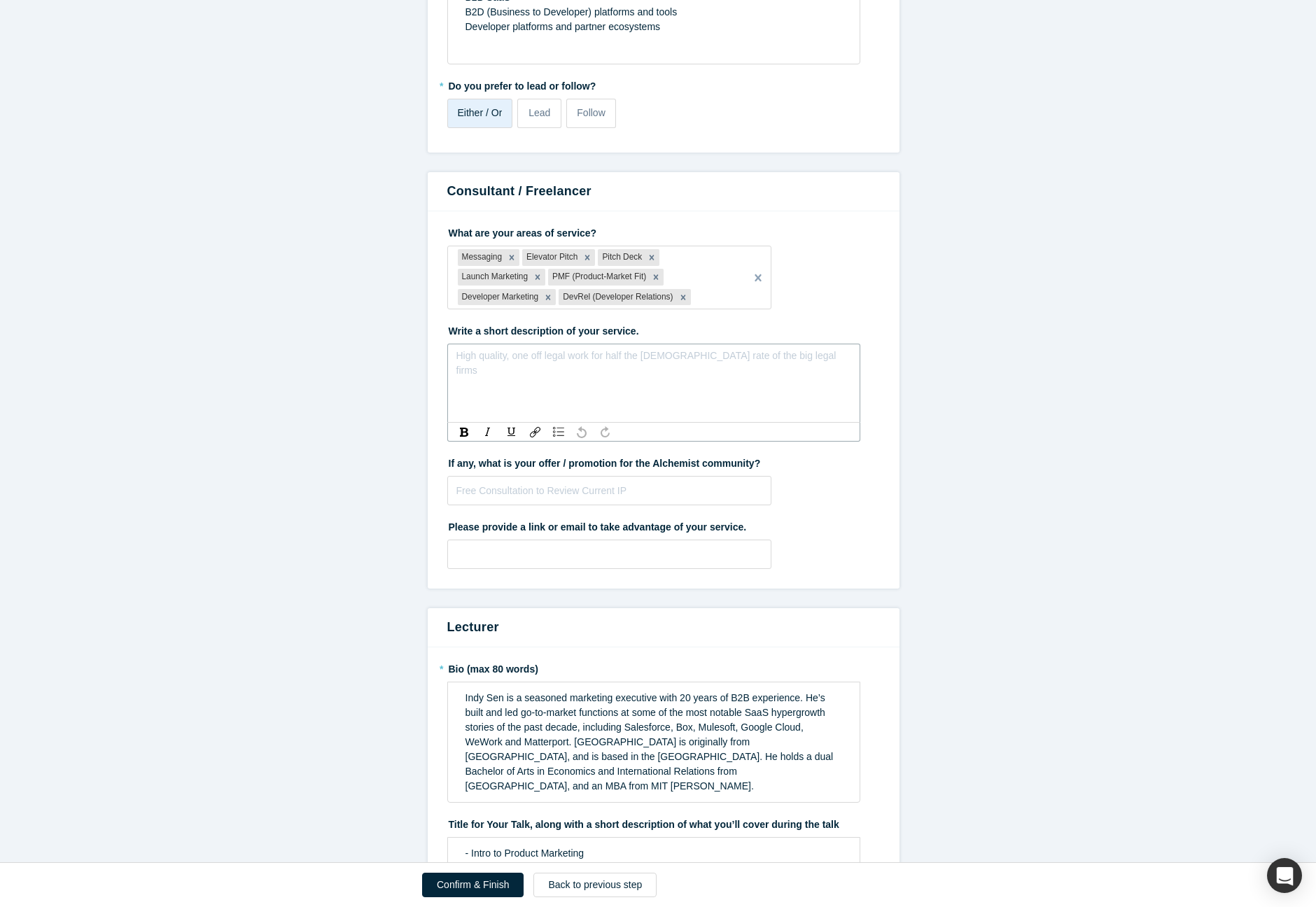
click at [503, 357] on div "rdw-editor" at bounding box center [654, 360] width 378 height 15
click at [489, 396] on div "High quality, one off legal work for half the [DEMOGRAPHIC_DATA] rate of the bi…" at bounding box center [654, 383] width 413 height 79
click at [457, 353] on div "rdw-editor" at bounding box center [654, 360] width 395 height 23
click at [478, 354] on span "I've I've helped Alchemist Portcodes, as well as fast-growing SaaS companies, e…" at bounding box center [654, 374] width 378 height 41
drag, startPoint x: 651, startPoint y: 354, endPoint x: 676, endPoint y: 353, distance: 25.0
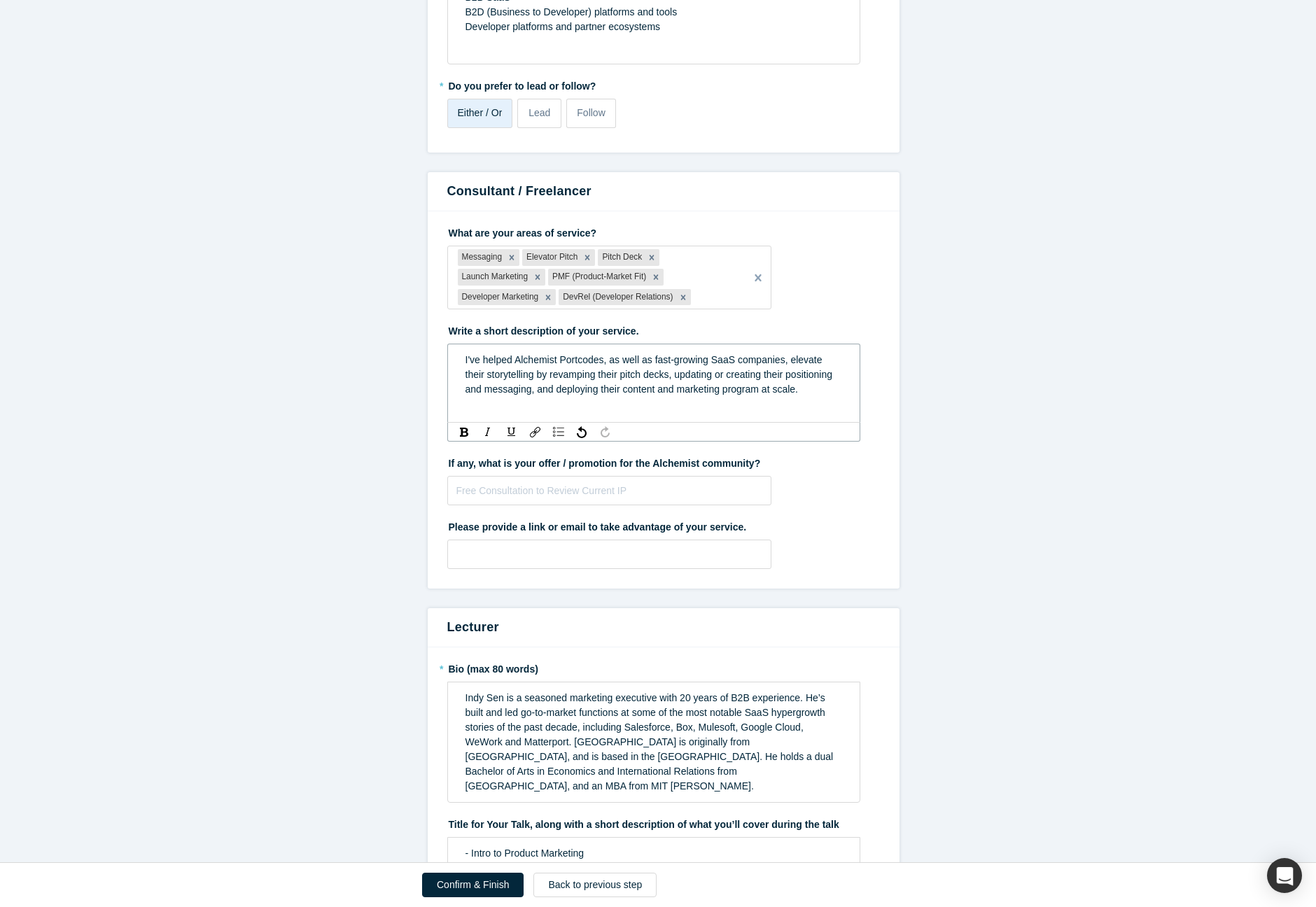
click at [652, 354] on span "I've helped Alchemist Portcodes, as well as fast-growing SaaS companies, elevat…" at bounding box center [650, 374] width 370 height 41
click at [527, 386] on span "I've helped Alchemist Portcodes, as well as some of the fastest-growing SaaS co…" at bounding box center [655, 381] width 380 height 56
click at [834, 356] on div "I've helped Alchemist Portcodes, as well as some of the fastest-growing SaaS co…" at bounding box center [654, 381] width 378 height 59
click at [826, 370] on div "I've helped Alchemist Portcodes, as well as some of the fastest-growing SaaS co…" at bounding box center [654, 381] width 378 height 59
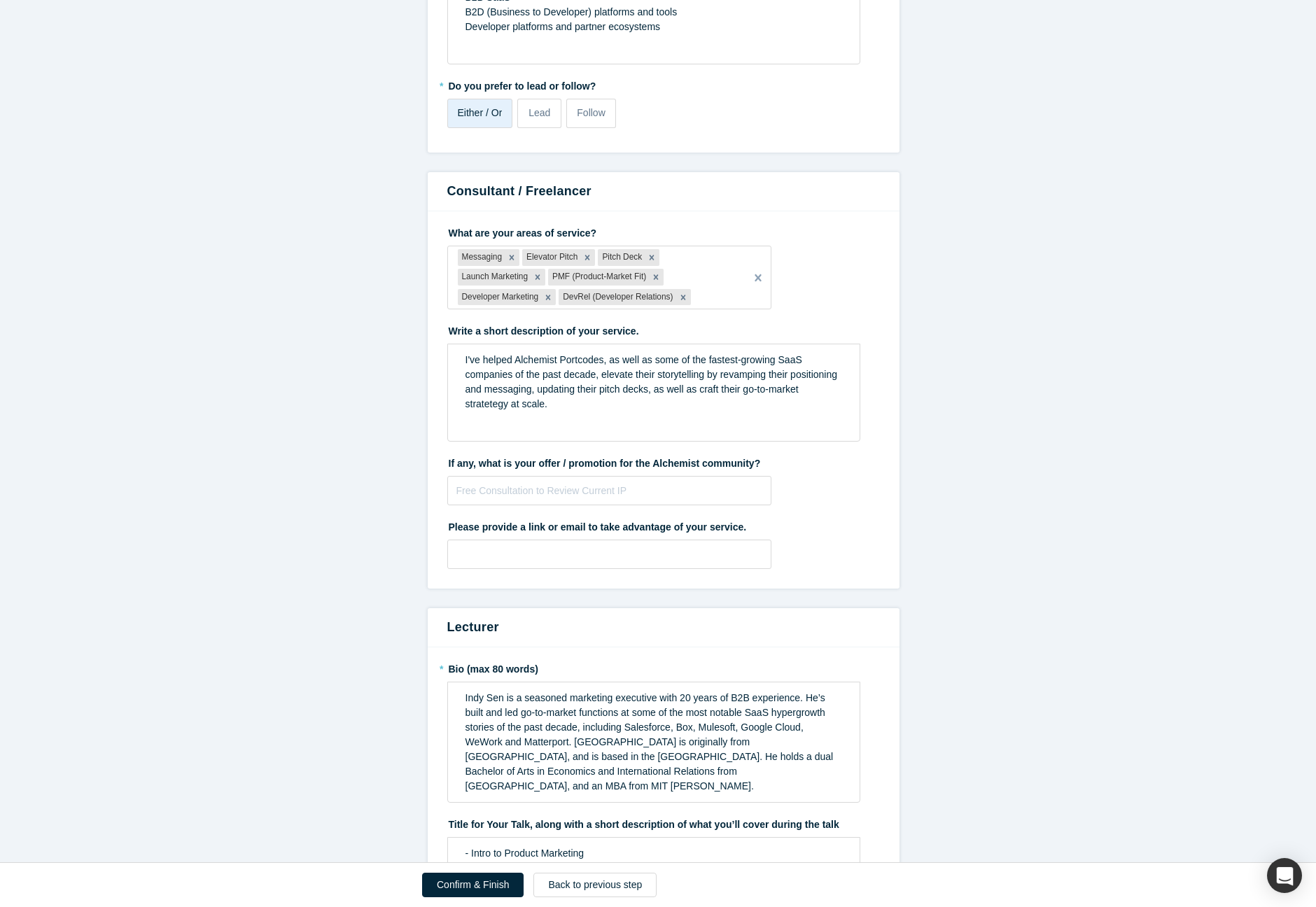
scroll to position [2087, 0]
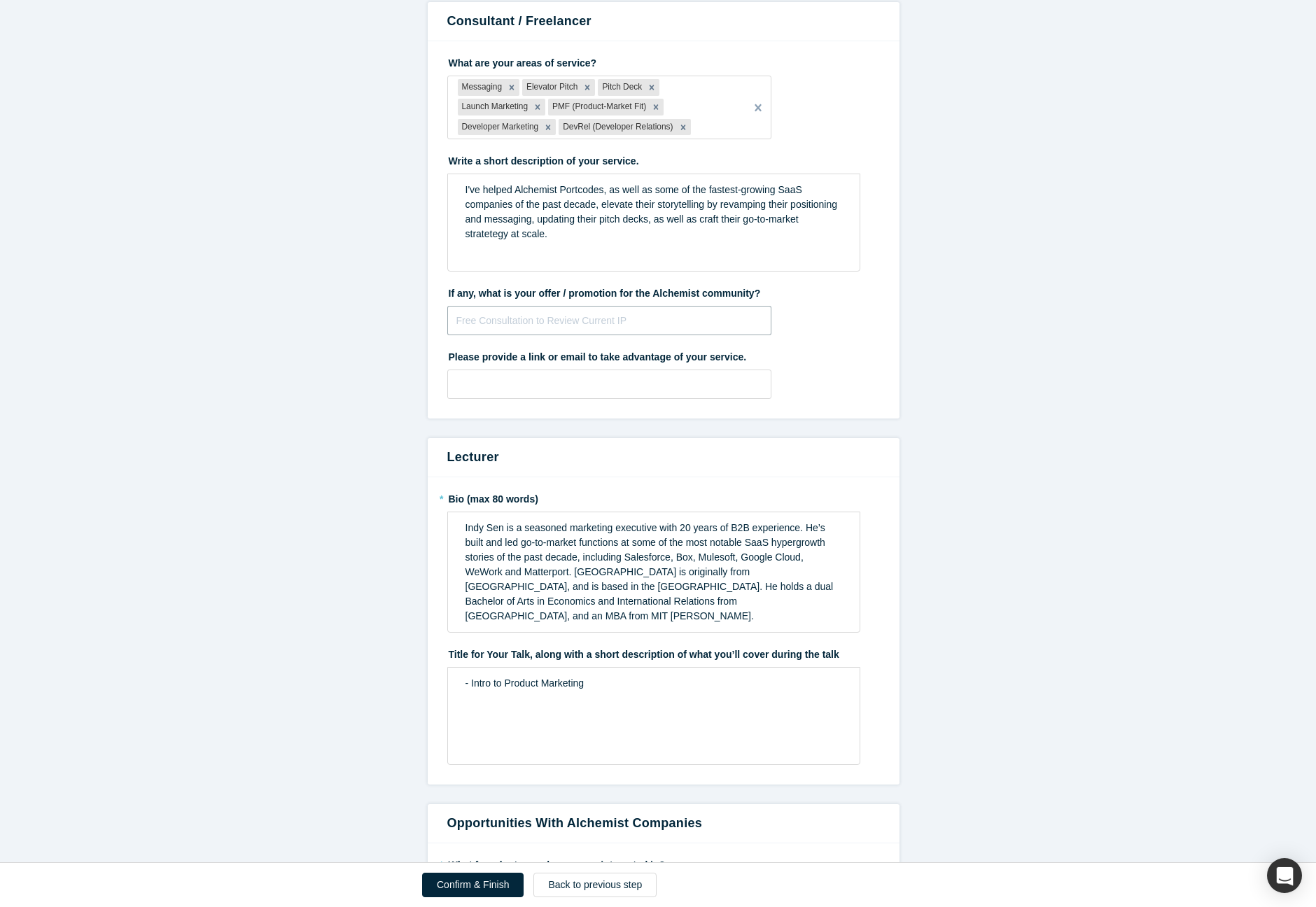
click at [638, 314] on input "text" at bounding box center [609, 321] width 325 height 30
type input "Free consultation"
click at [620, 376] on input "text" at bounding box center [609, 384] width 325 height 30
click at [510, 565] on span "Indy Sen is a seasoned marketing executive with 20 years of B2B experience. He’…" at bounding box center [650, 571] width 371 height 99
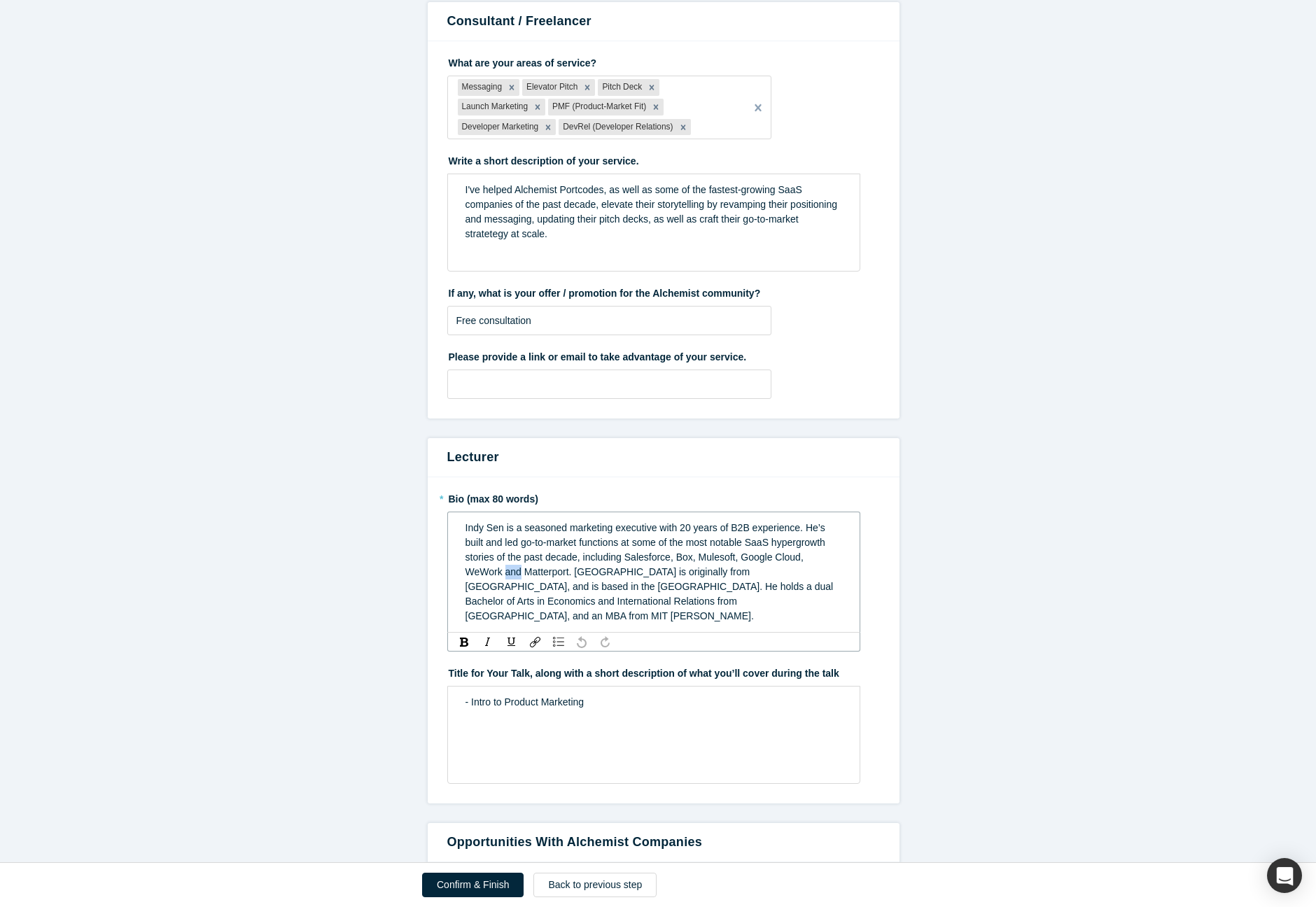
click at [510, 565] on span "Indy Sen is a seasoned marketing executive with 20 years of B2B experience. He’…" at bounding box center [650, 571] width 371 height 99
click at [761, 593] on div "Indy Sen is a seasoned marketing executive with 20 years of B2B experience. He’…" at bounding box center [654, 572] width 378 height 103
click at [687, 522] on span "Indy Sen is a seasoned marketing executive with 20 years of B2B experience. He’…" at bounding box center [652, 571] width 374 height 99
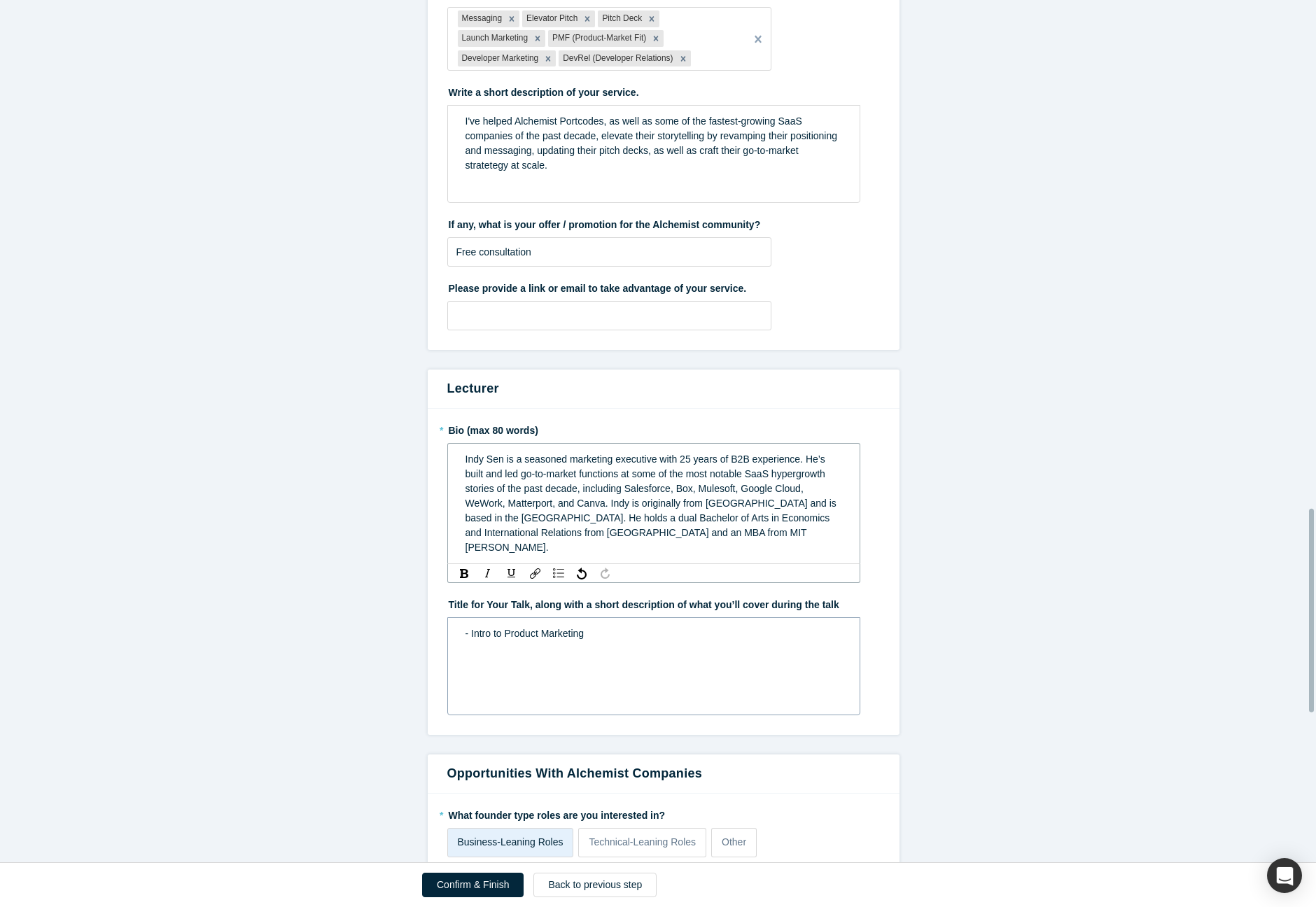
scroll to position [2320, 0]
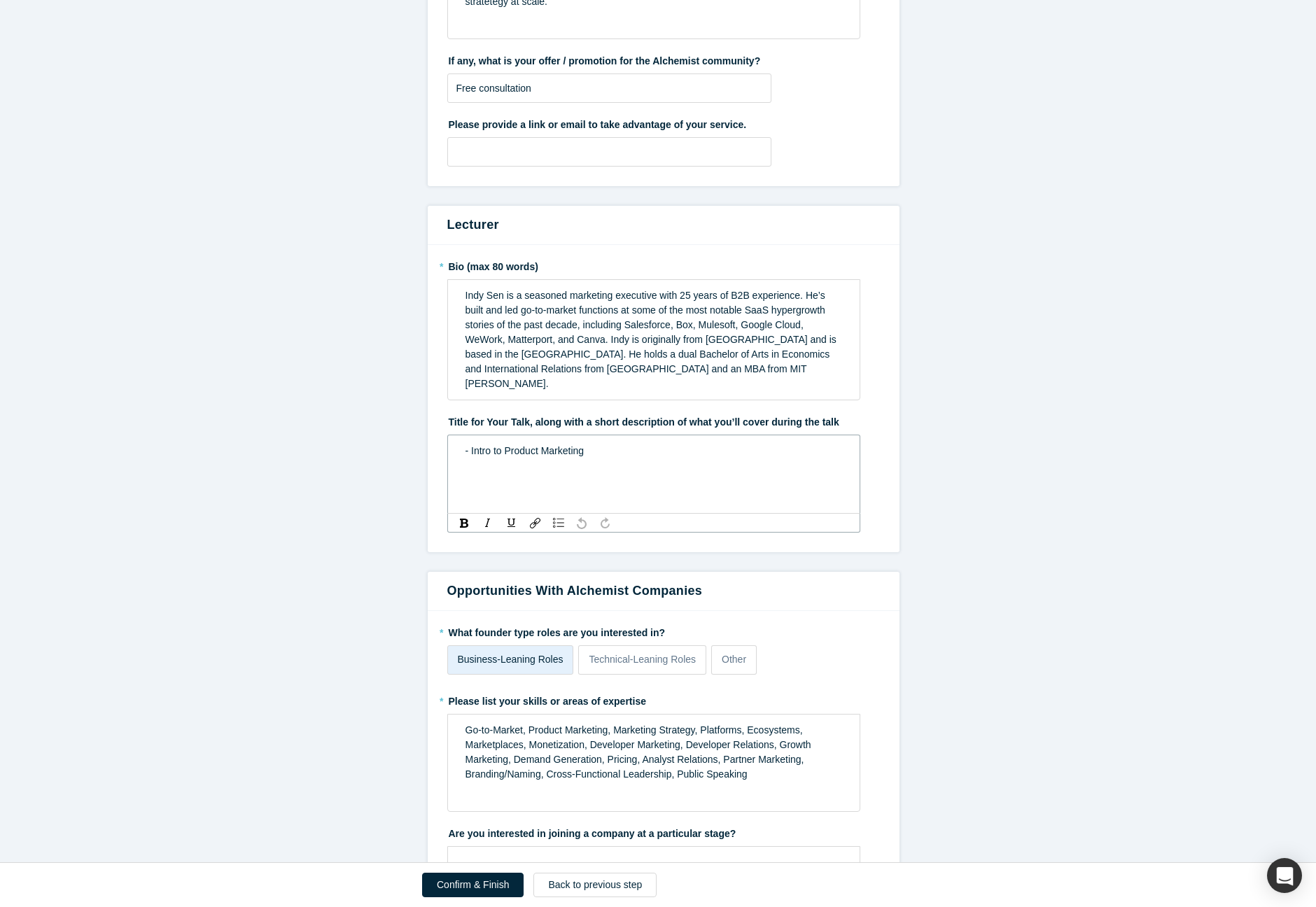
click at [619, 448] on div "- Intro to Product Marketing" at bounding box center [654, 474] width 413 height 79
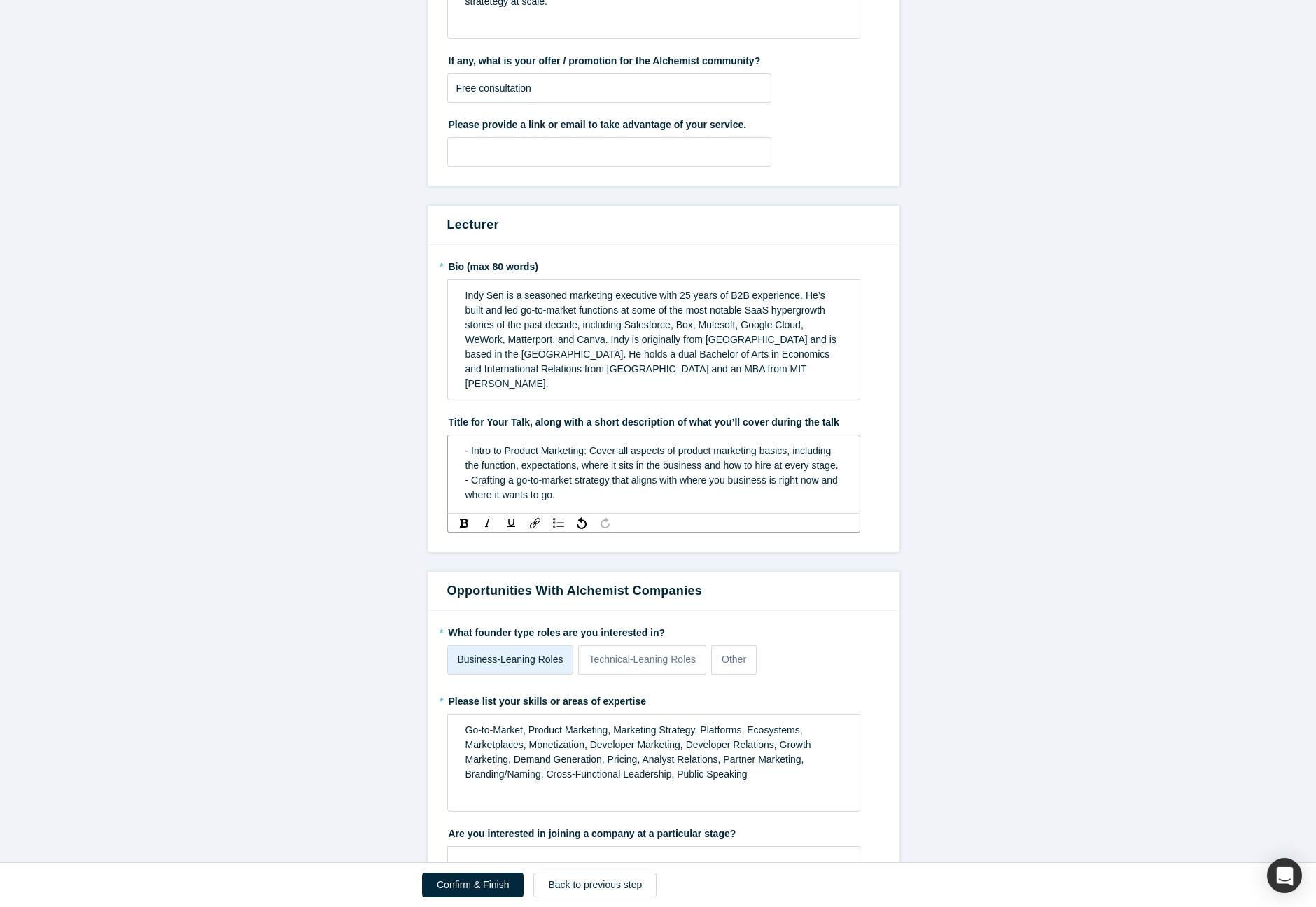
click at [620, 459] on span "- Intro to Product Marketing: Cover all aspects of product marketing basics, in…" at bounding box center [653, 473] width 376 height 56
click at [621, 459] on span "- Intro to Product Marketing: Cover all aspects of product marketing basics, in…" at bounding box center [653, 473] width 376 height 56
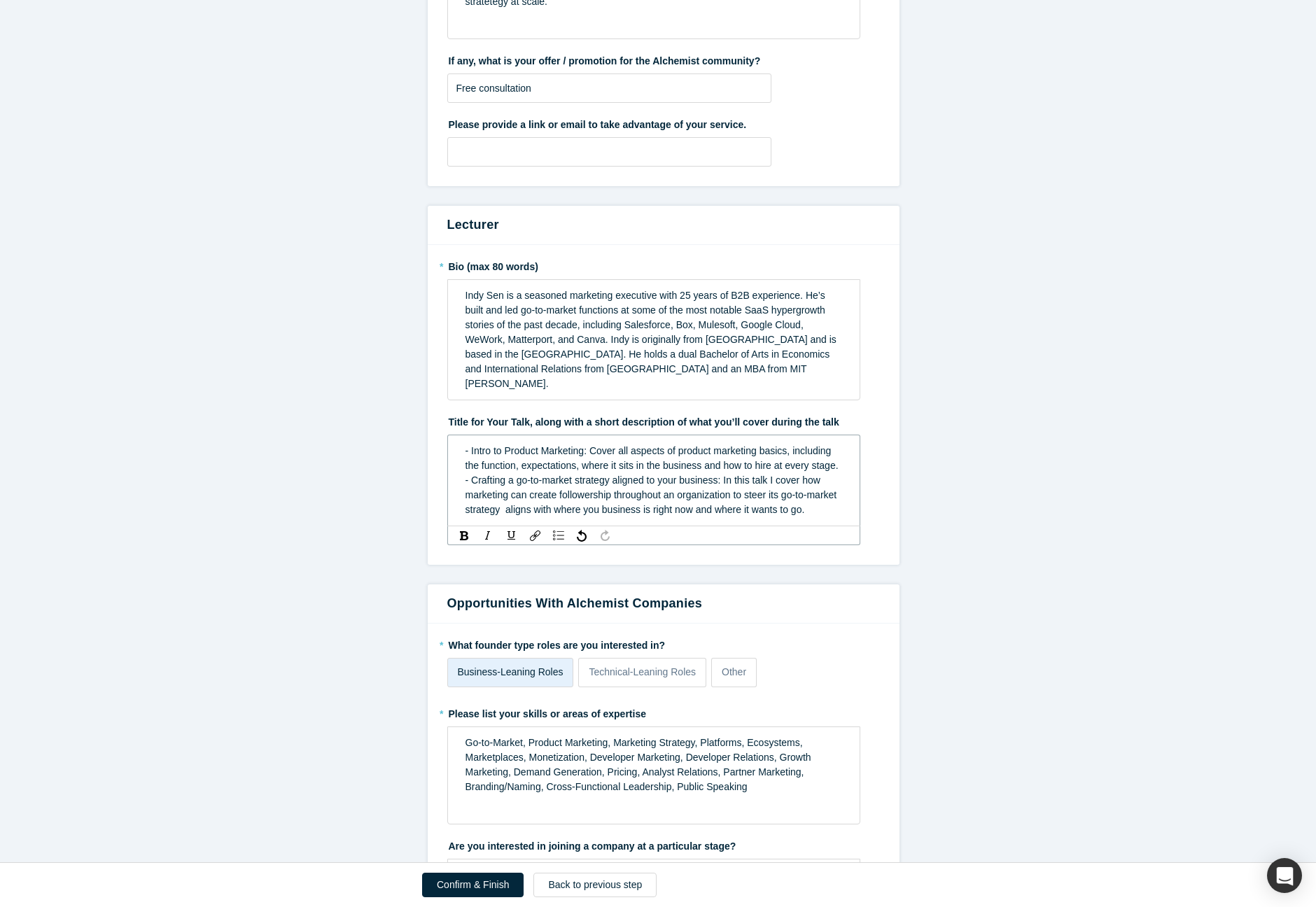
click at [497, 489] on span "- Intro to Product Marketing: Cover all aspects of product marketing basics, in…" at bounding box center [653, 480] width 376 height 70
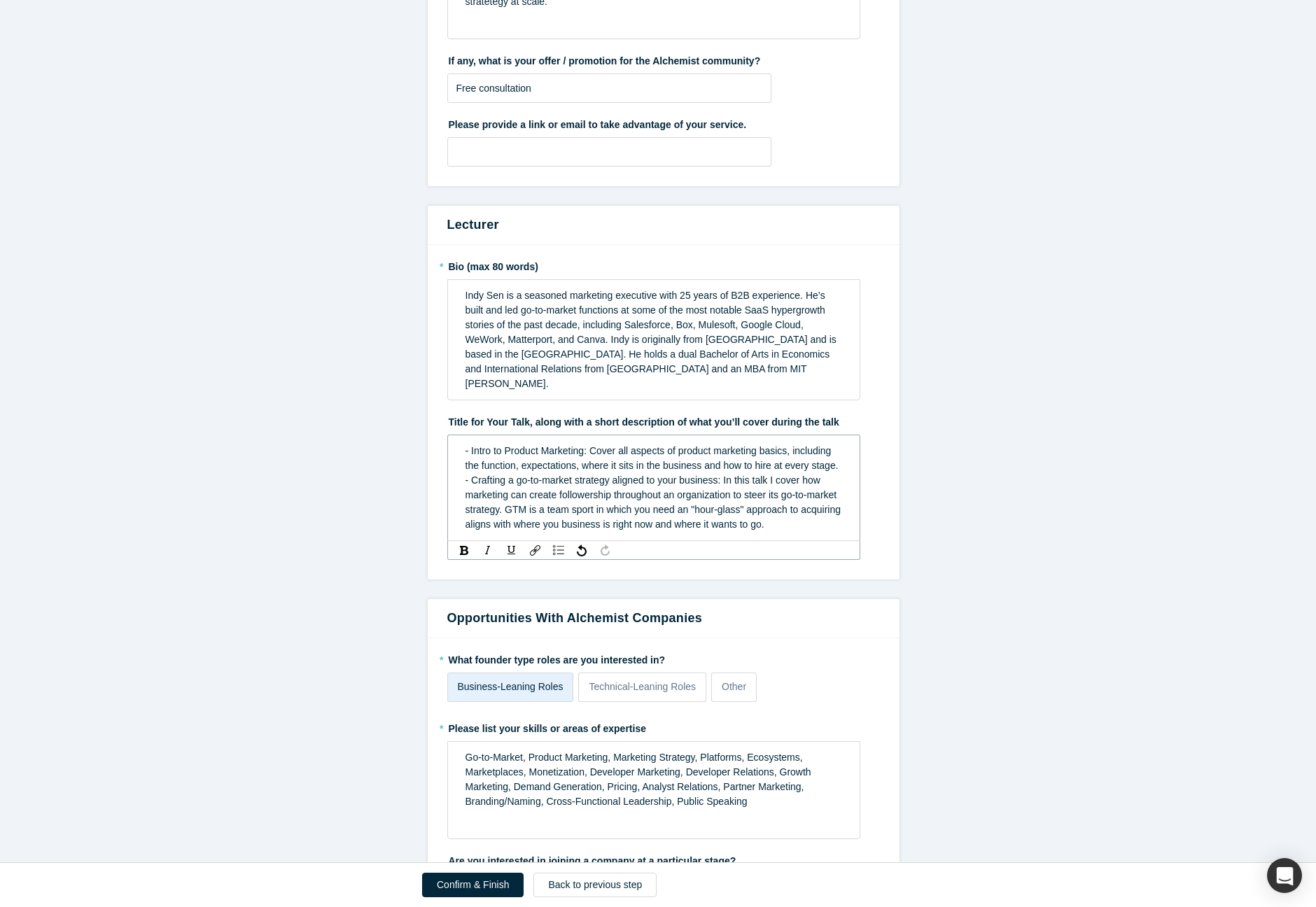
drag, startPoint x: 740, startPoint y: 484, endPoint x: 747, endPoint y: 487, distance: 7.6
click at [741, 484] on span "- Intro to Product Marketing: Cover all aspects of product marketing basics, in…" at bounding box center [654, 487] width 378 height 84
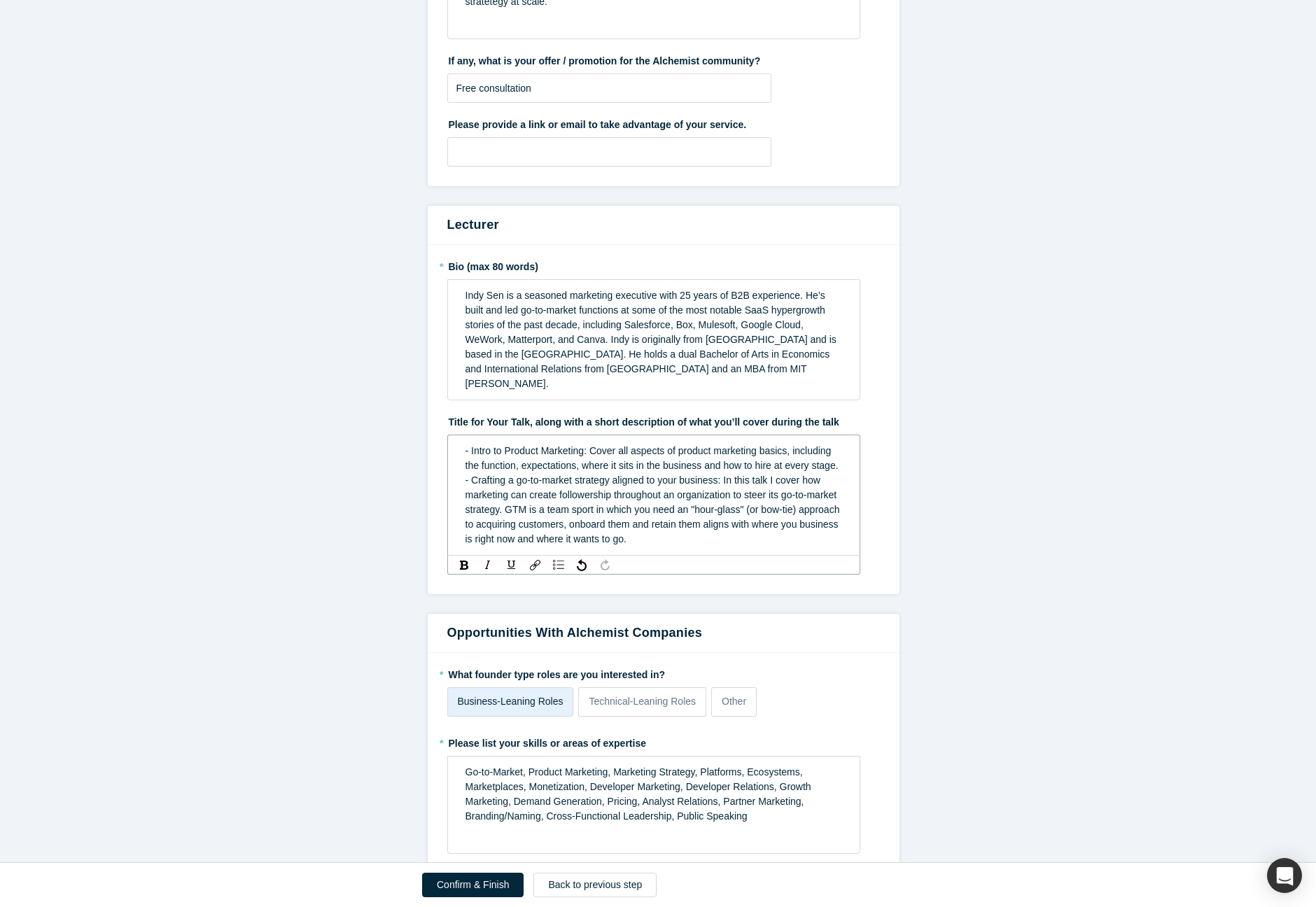
click at [557, 503] on span "- Intro to Product Marketing: Cover all aspects of product marketing basics, in…" at bounding box center [654, 495] width 378 height 99
click at [628, 502] on span "- Intro to Product Marketing: Cover all aspects of product marketing basics, in…" at bounding box center [654, 495] width 378 height 99
click at [715, 449] on div "- Intro to Product Marketing: Cover all aspects of product marketing basics, in…" at bounding box center [654, 496] width 378 height 103
click at [724, 470] on span "- Intro to Product Marketing: Cover all aspects of product marketing basics, in…" at bounding box center [654, 495] width 379 height 99
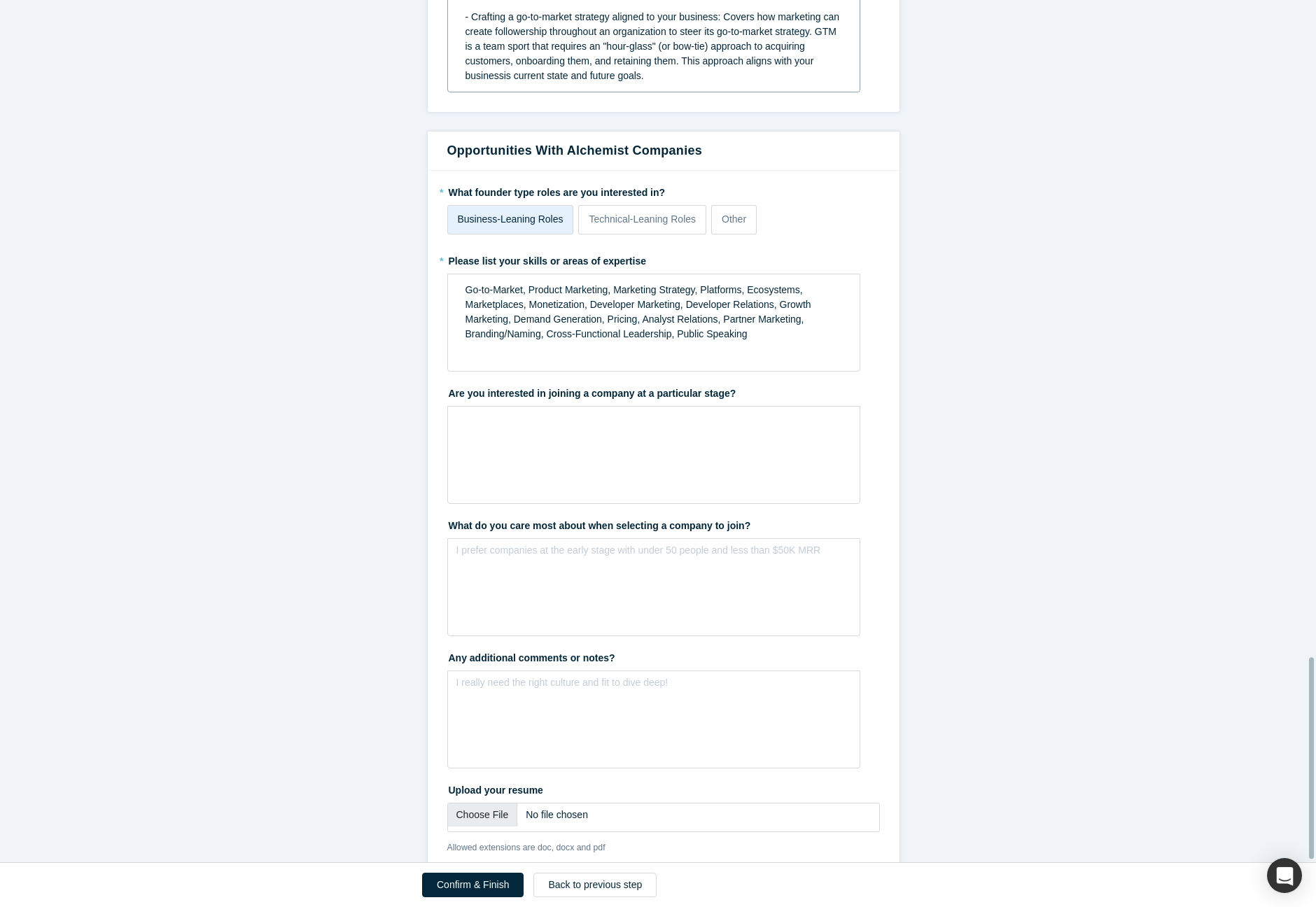
scroll to position [2574, 0]
